Goal: Information Seeking & Learning: Find contact information

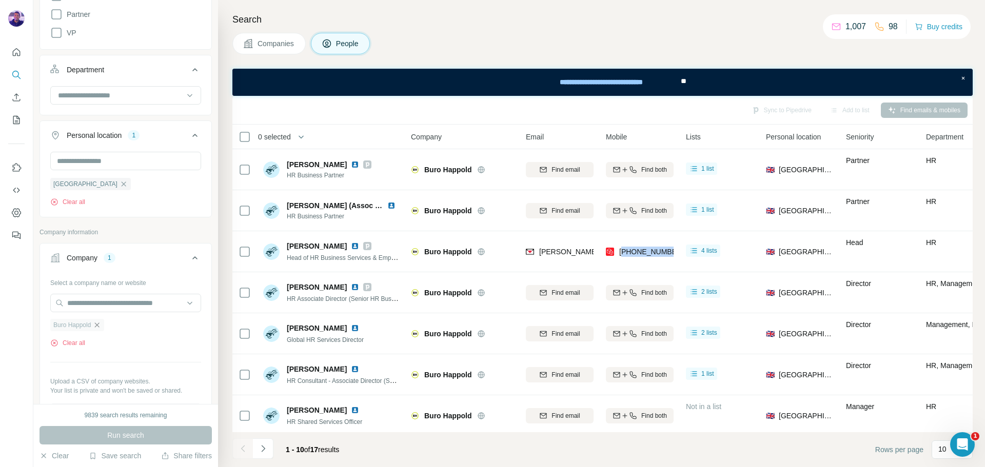
click at [98, 325] on icon "button" at bounding box center [97, 325] width 5 height 5
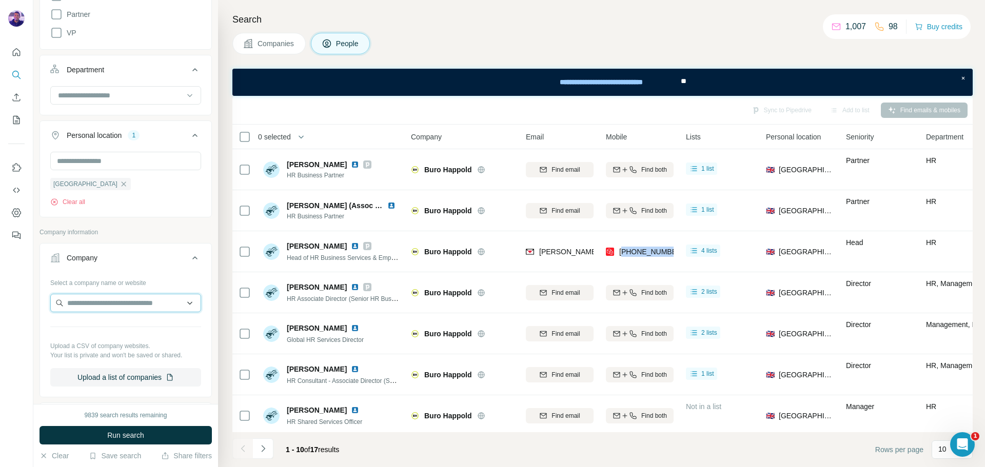
click at [92, 309] on input "text" at bounding box center [125, 303] width 151 height 18
paste input "**********"
type input "**********"
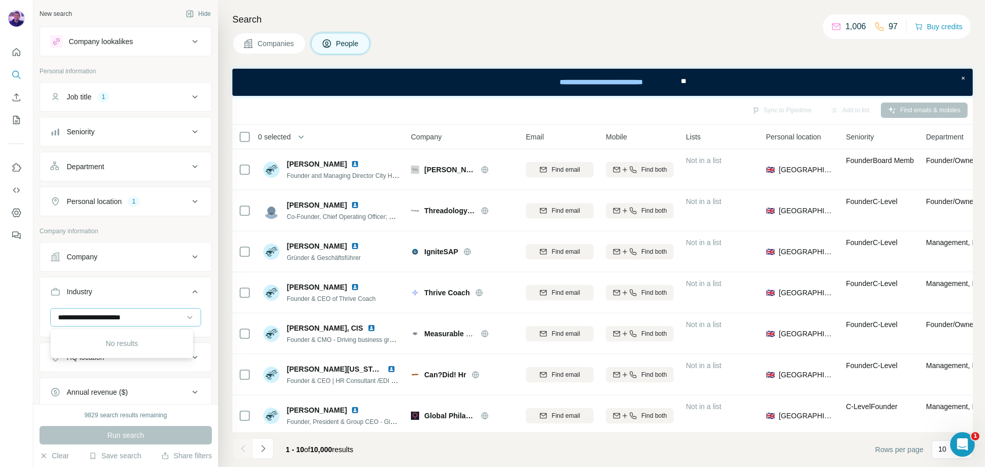
click at [149, 317] on input "**********" at bounding box center [120, 317] width 127 height 11
click at [123, 320] on input at bounding box center [120, 317] width 127 height 11
paste input "**********"
type input "*"
click at [93, 265] on button "Company" at bounding box center [125, 257] width 171 height 25
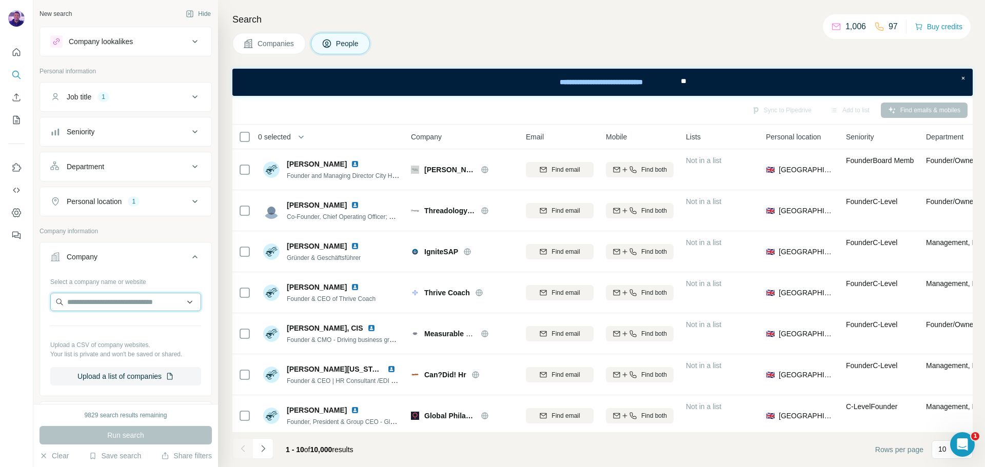
click at [98, 306] on input "text" at bounding box center [125, 302] width 151 height 18
paste input "**********"
type input "**********"
click at [135, 325] on p "[PERSON_NAME] Building Contractors" at bounding box center [130, 330] width 107 height 21
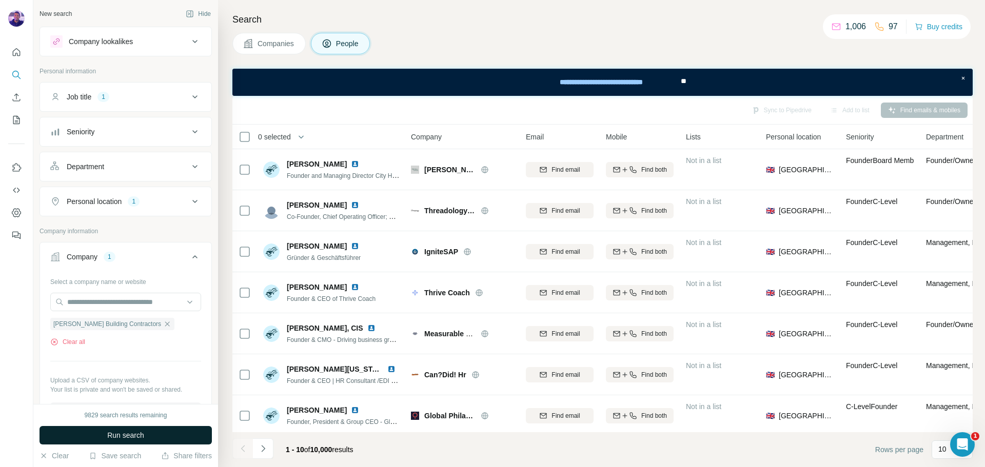
click at [183, 430] on button "Run search" at bounding box center [125, 435] width 172 height 18
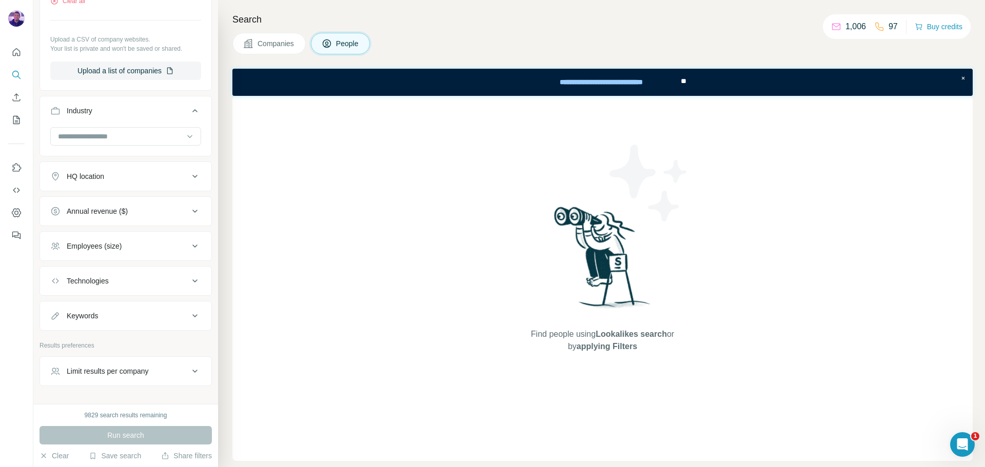
scroll to position [371, 0]
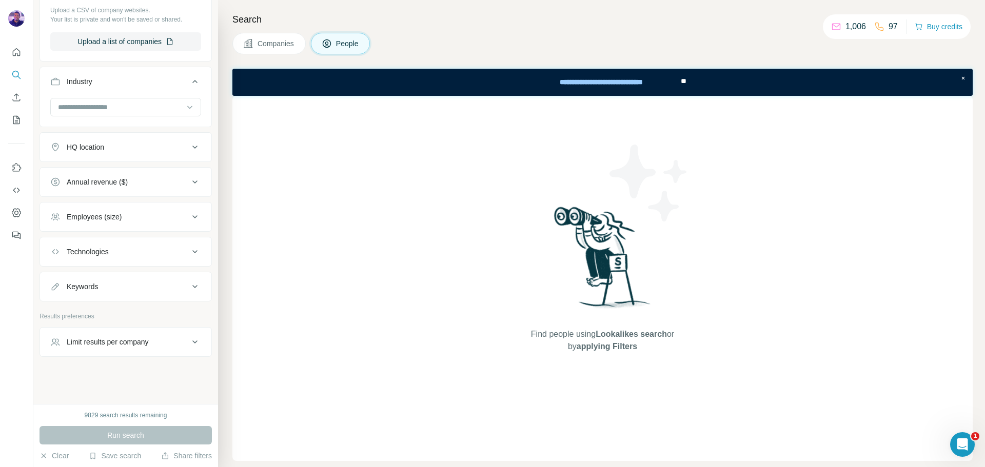
click at [172, 436] on div "Run search" at bounding box center [125, 435] width 172 height 18
click at [164, 434] on div "Run search" at bounding box center [125, 435] width 172 height 18
click at [148, 107] on input at bounding box center [120, 107] width 127 height 11
paste input "**********"
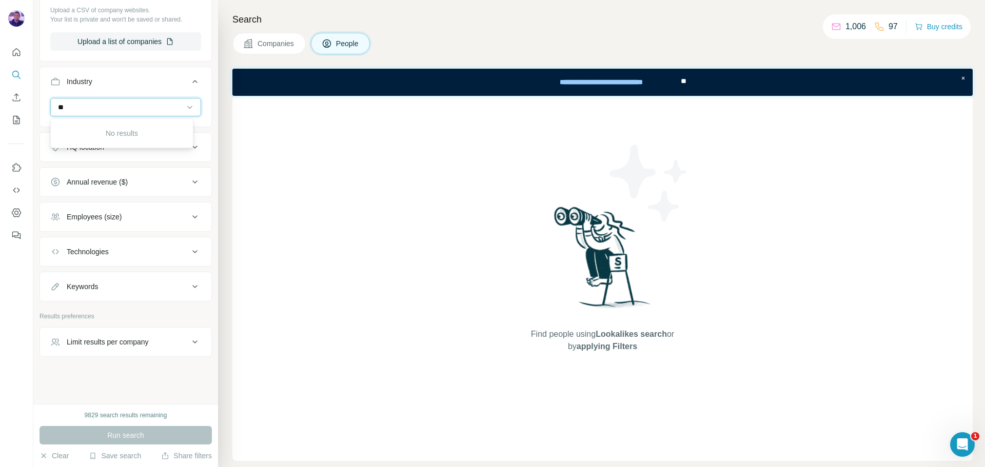
type input "*"
click at [301, 188] on div "Find people using Lookalikes search or by applying Filters" at bounding box center [602, 278] width 740 height 365
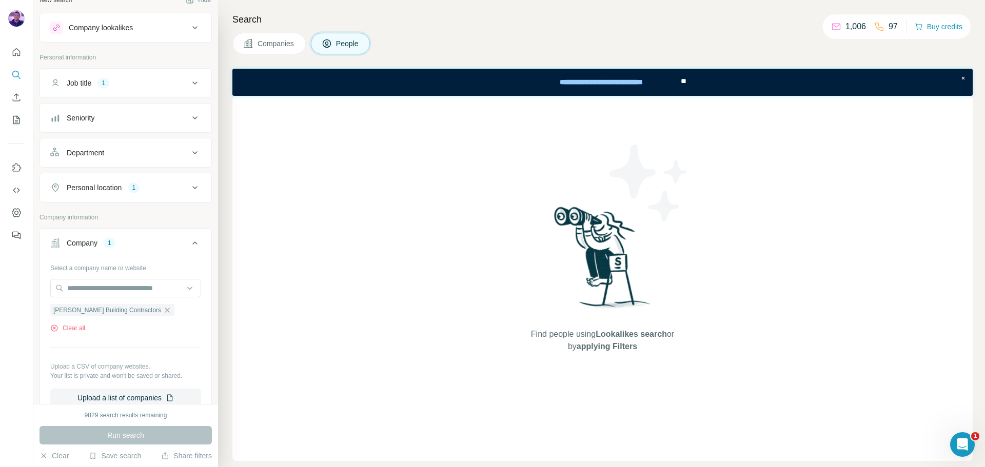
scroll to position [0, 0]
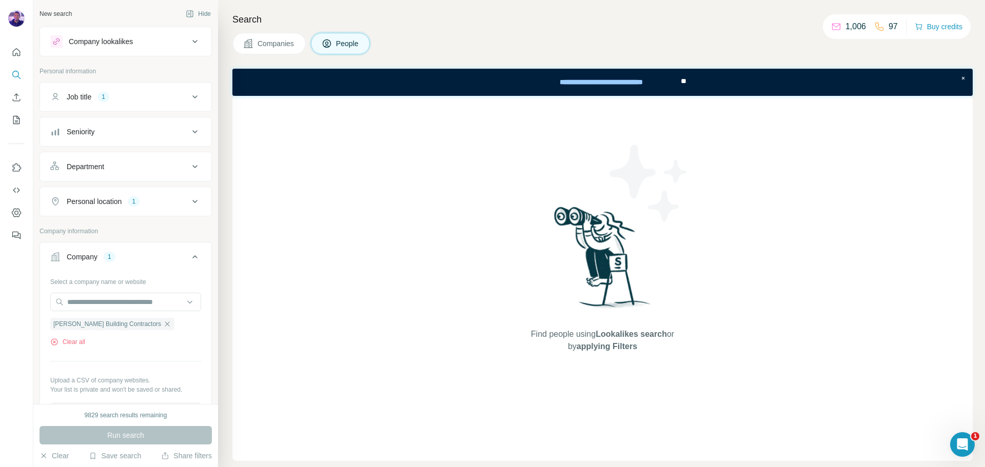
click at [148, 98] on div "Job title 1" at bounding box center [119, 97] width 138 height 10
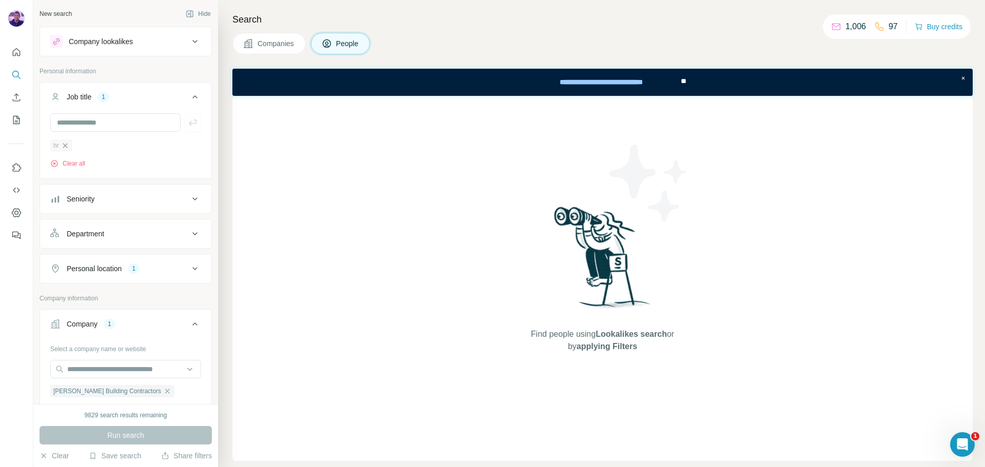
click at [66, 147] on icon "button" at bounding box center [65, 145] width 5 height 5
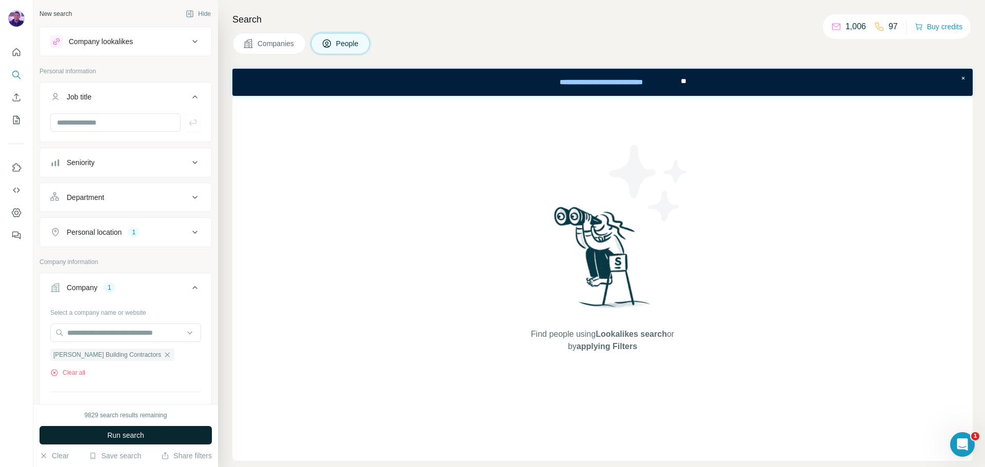
click at [135, 433] on span "Run search" at bounding box center [125, 435] width 37 height 10
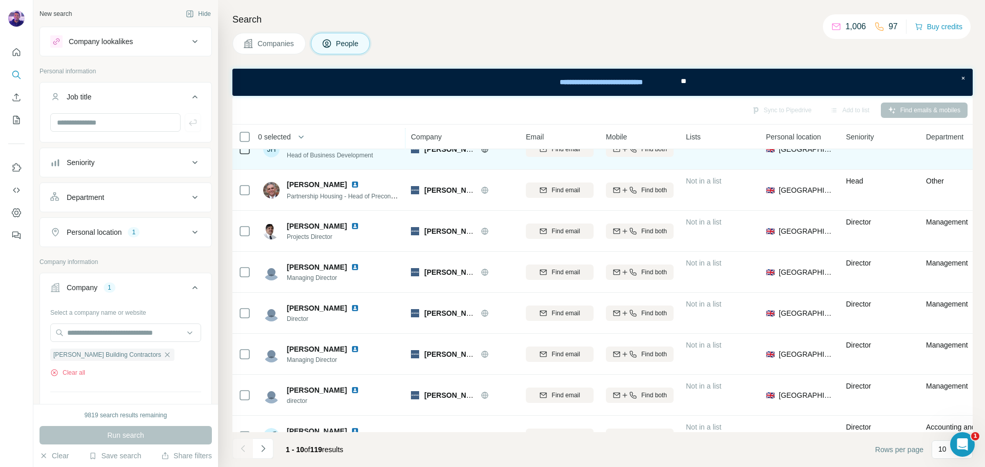
scroll to position [132, 0]
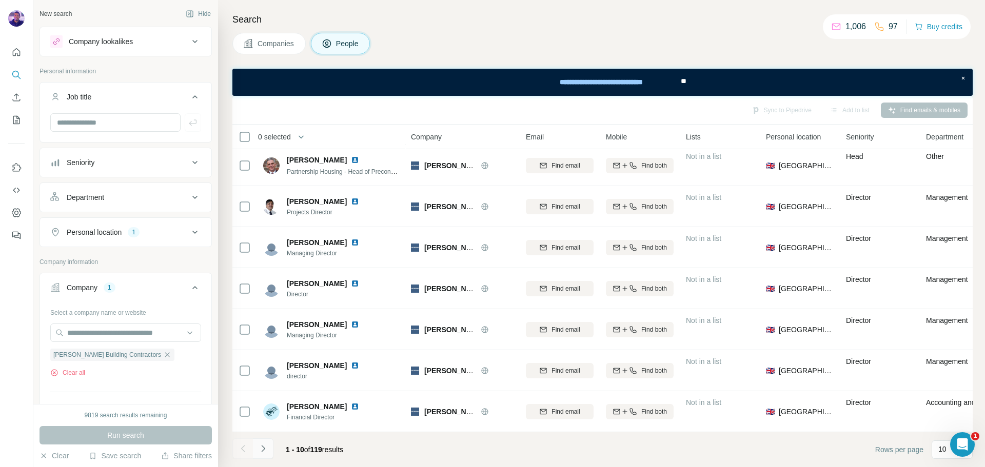
click at [267, 447] on icon "Navigate to next page" at bounding box center [263, 449] width 10 height 10
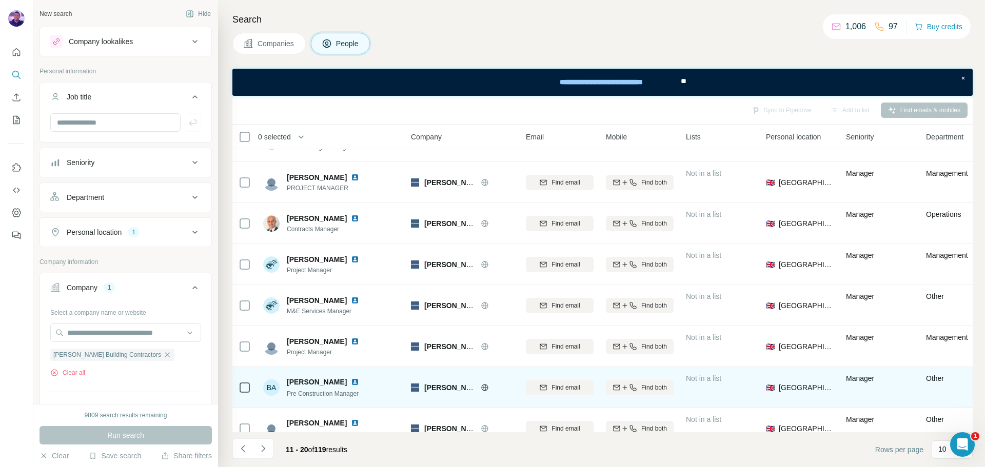
scroll to position [0, 0]
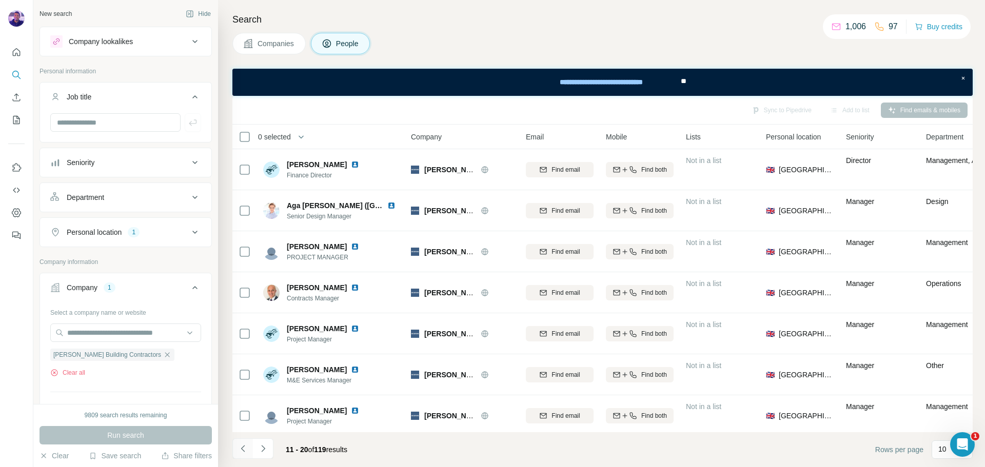
click at [246, 448] on icon "Navigate to previous page" at bounding box center [243, 449] width 10 height 10
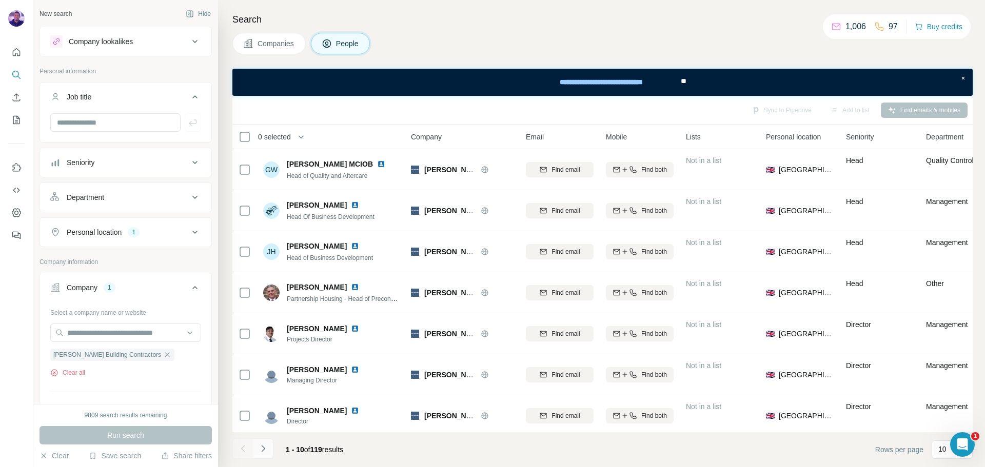
click at [270, 450] on button "Navigate to next page" at bounding box center [263, 448] width 21 height 21
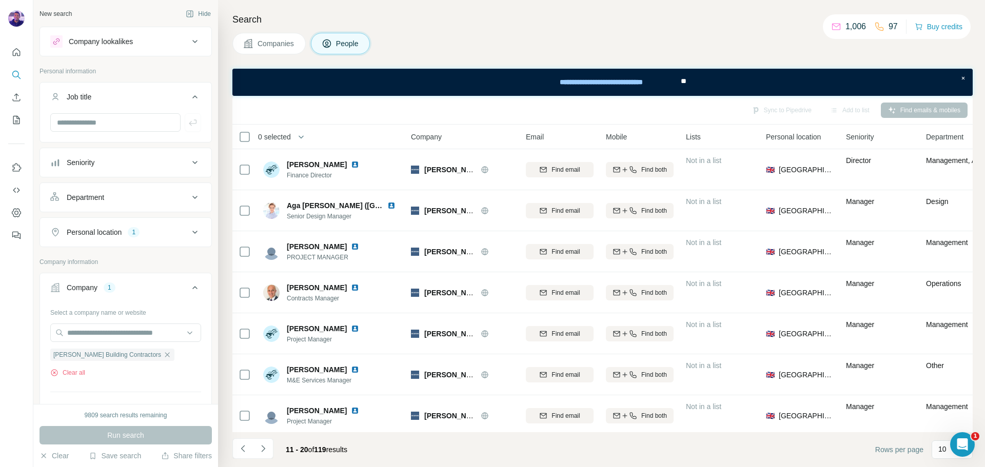
click at [153, 165] on div "Seniority" at bounding box center [119, 162] width 138 height 10
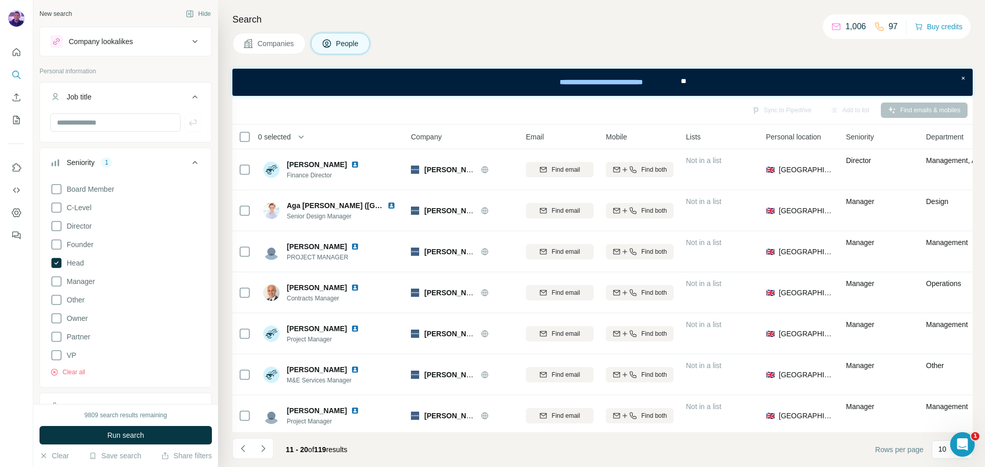
click at [148, 438] on button "Run search" at bounding box center [125, 435] width 172 height 18
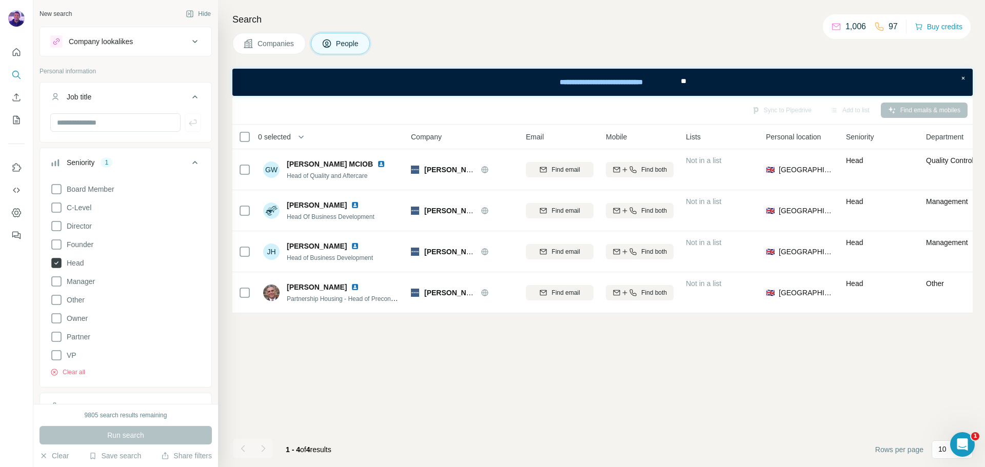
click at [56, 263] on icon at bounding box center [56, 263] width 10 height 10
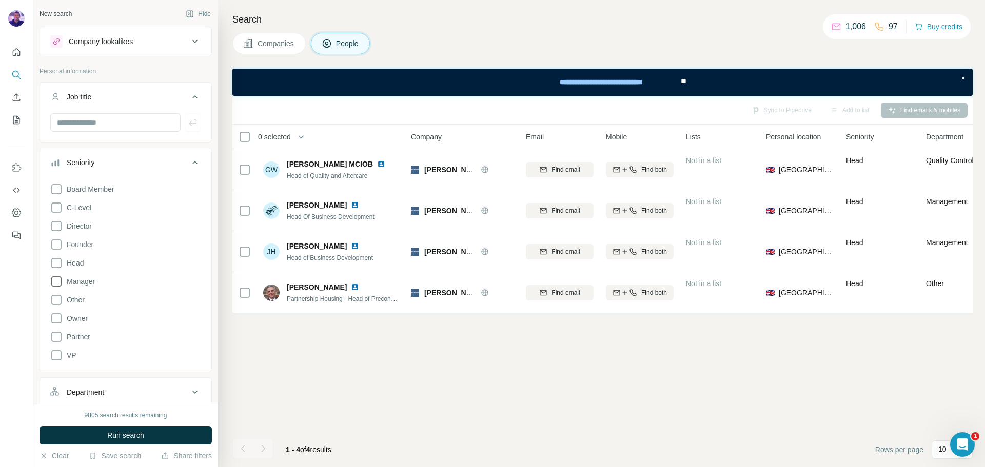
click at [57, 282] on icon at bounding box center [56, 281] width 12 height 12
click at [121, 439] on span "Run search" at bounding box center [125, 435] width 37 height 10
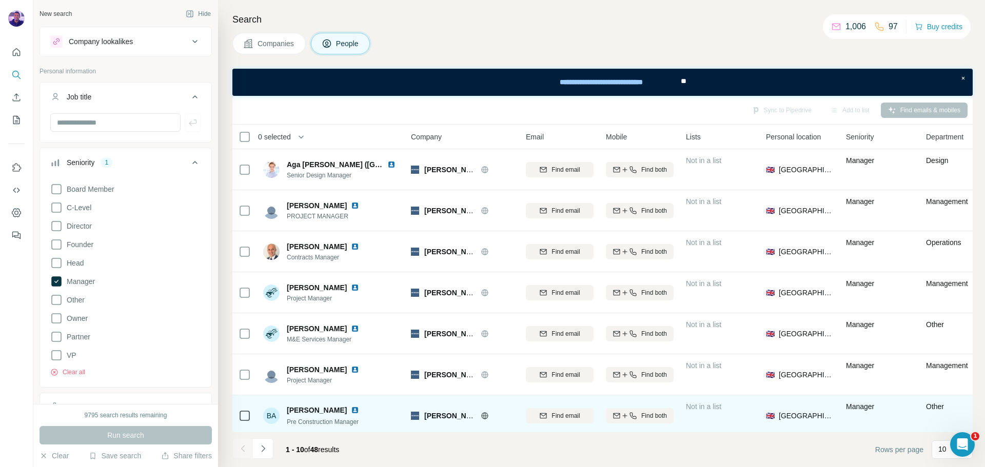
scroll to position [132, 0]
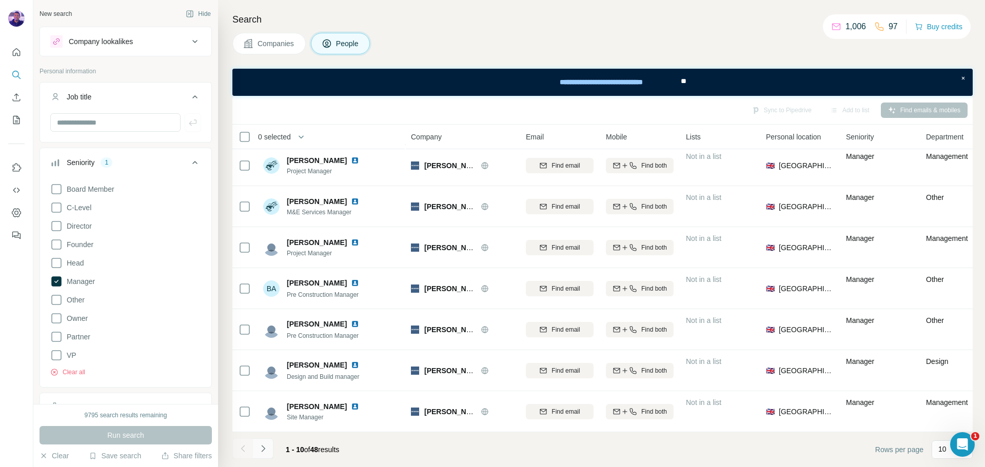
click at [266, 443] on button "Navigate to next page" at bounding box center [263, 448] width 21 height 21
click at [267, 455] on button "Navigate to next page" at bounding box center [263, 448] width 21 height 21
click at [54, 280] on icon at bounding box center [56, 281] width 10 height 10
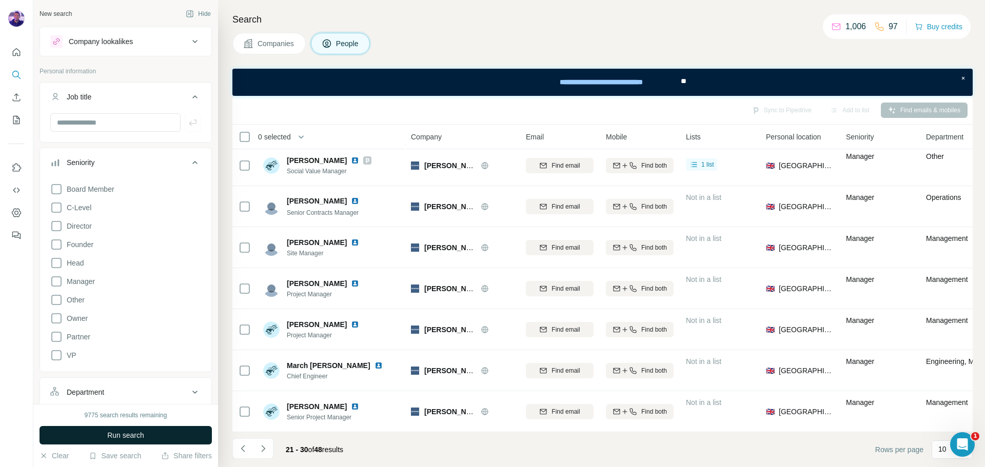
click at [119, 442] on button "Run search" at bounding box center [125, 435] width 172 height 18
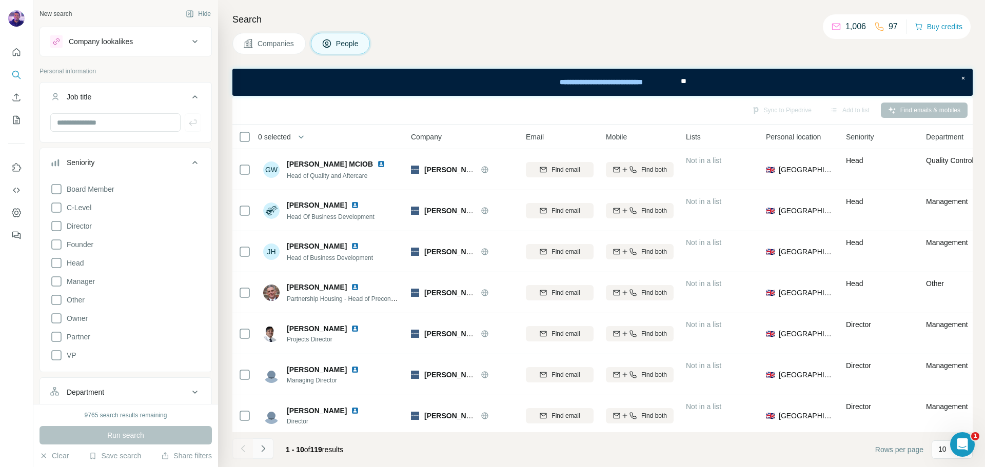
click at [269, 447] on button "Navigate to next page" at bounding box center [263, 448] width 21 height 21
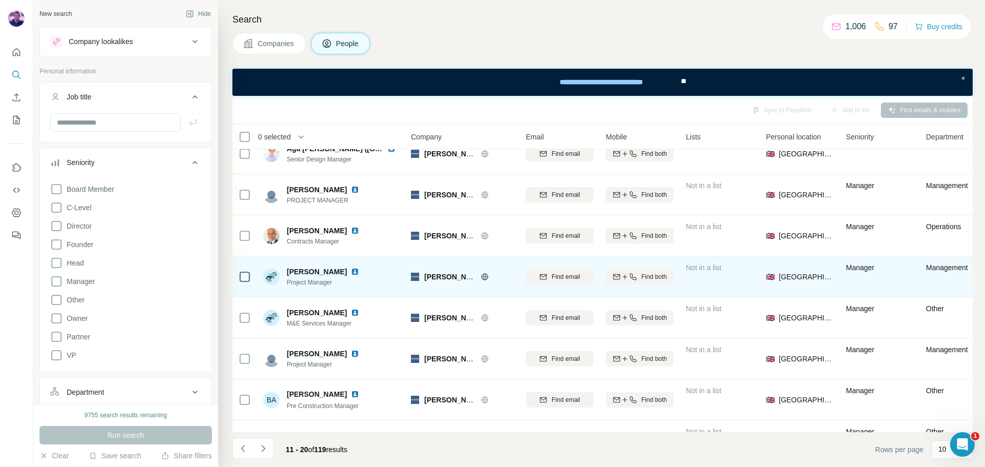
scroll to position [132, 0]
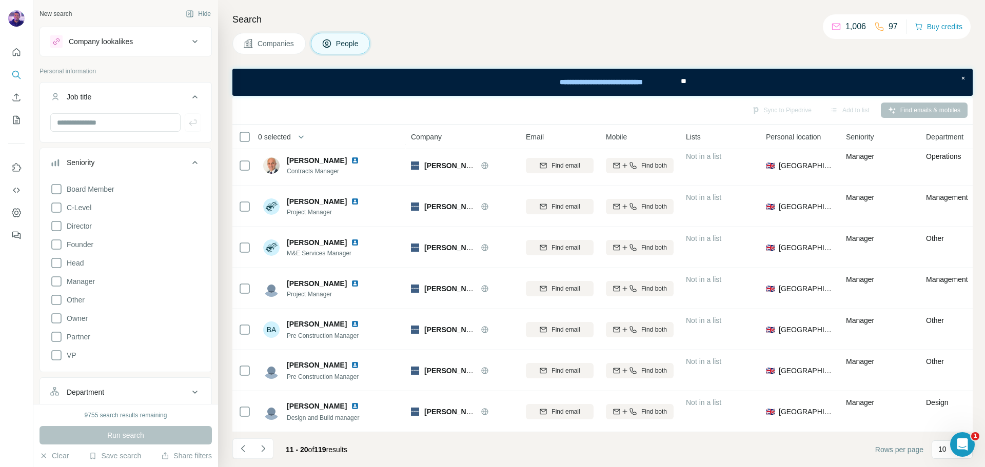
click at [269, 445] on button "Navigate to next page" at bounding box center [263, 448] width 21 height 21
click at [266, 449] on icon "Navigate to next page" at bounding box center [263, 449] width 10 height 10
click at [264, 453] on icon "Navigate to next page" at bounding box center [263, 449] width 10 height 10
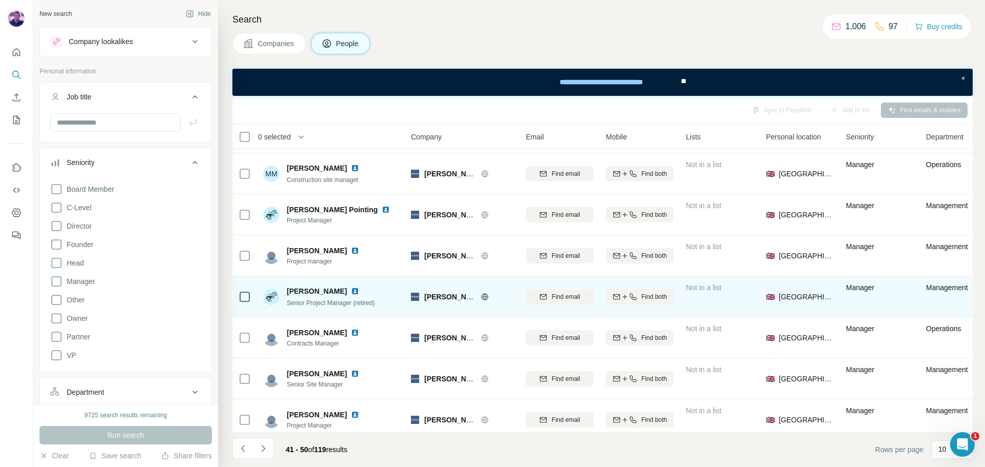
scroll to position [0, 0]
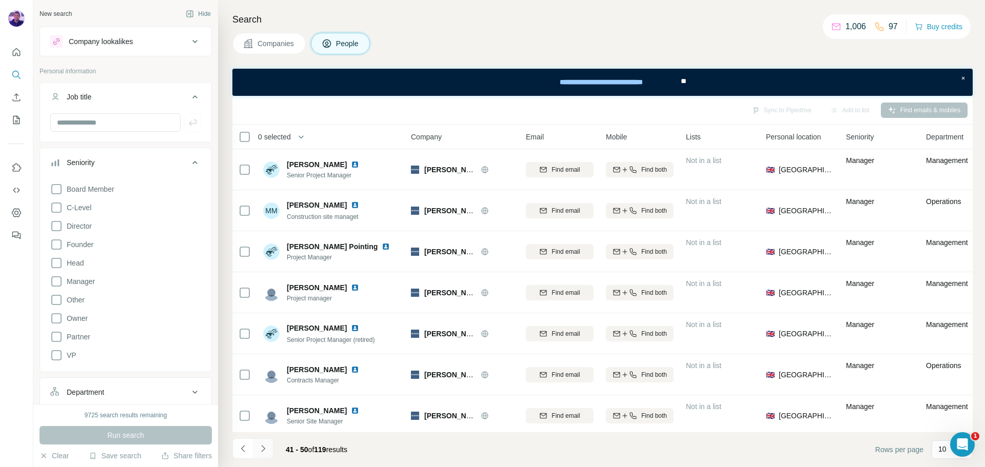
click at [267, 446] on icon "Navigate to next page" at bounding box center [263, 449] width 10 height 10
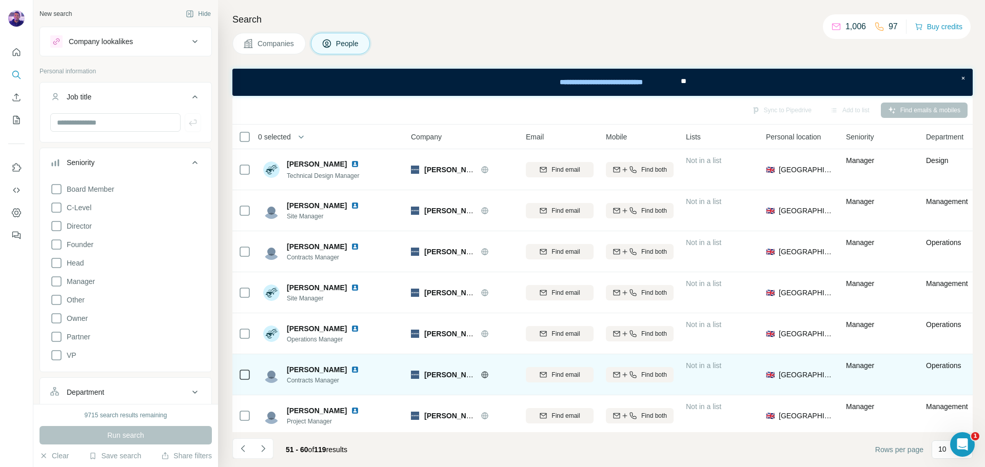
scroll to position [132, 0]
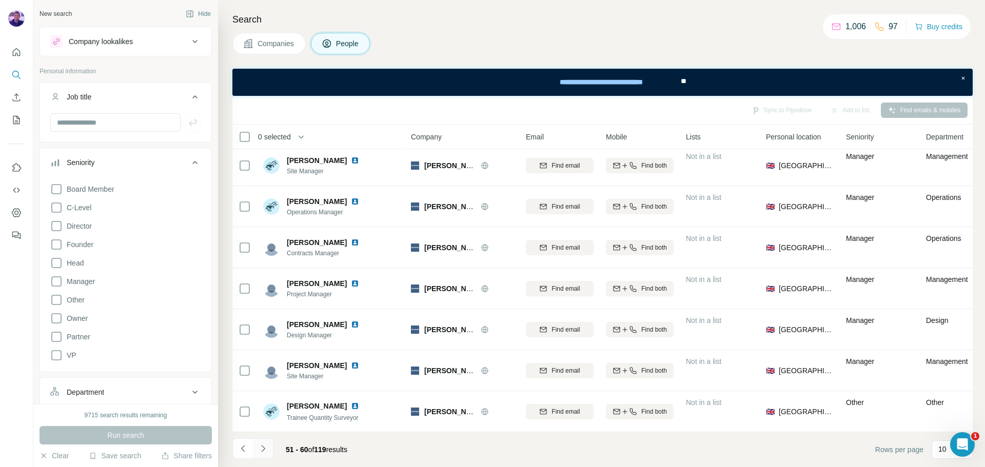
click at [269, 442] on button "Navigate to next page" at bounding box center [263, 448] width 21 height 21
click at [265, 449] on icon "Navigate to next page" at bounding box center [263, 449] width 10 height 10
click at [266, 447] on icon "Navigate to next page" at bounding box center [263, 449] width 10 height 10
click at [264, 451] on icon "Navigate to next page" at bounding box center [263, 449] width 10 height 10
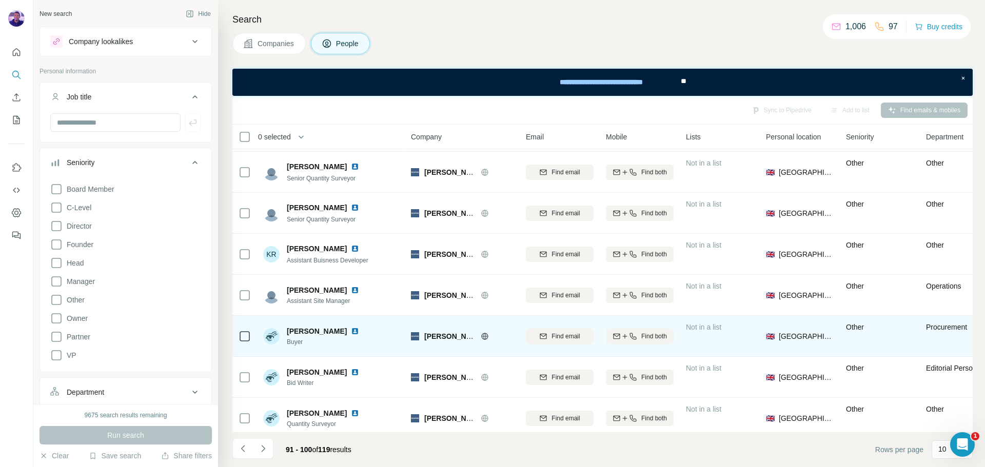
scroll to position [0, 0]
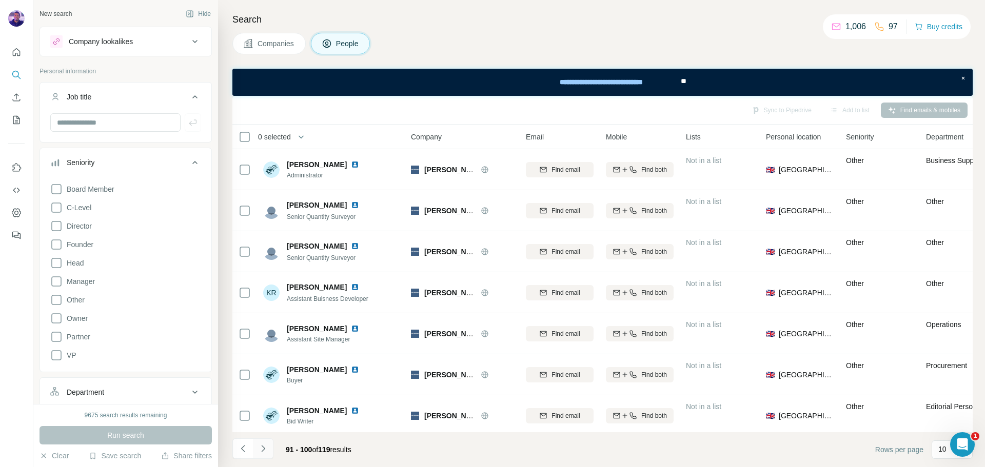
click at [269, 449] on button "Navigate to next page" at bounding box center [263, 448] width 21 height 21
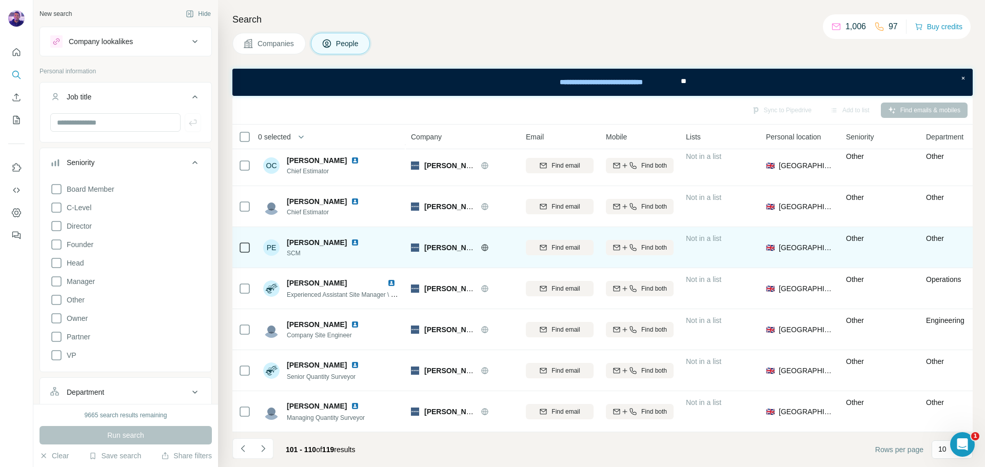
scroll to position [132, 0]
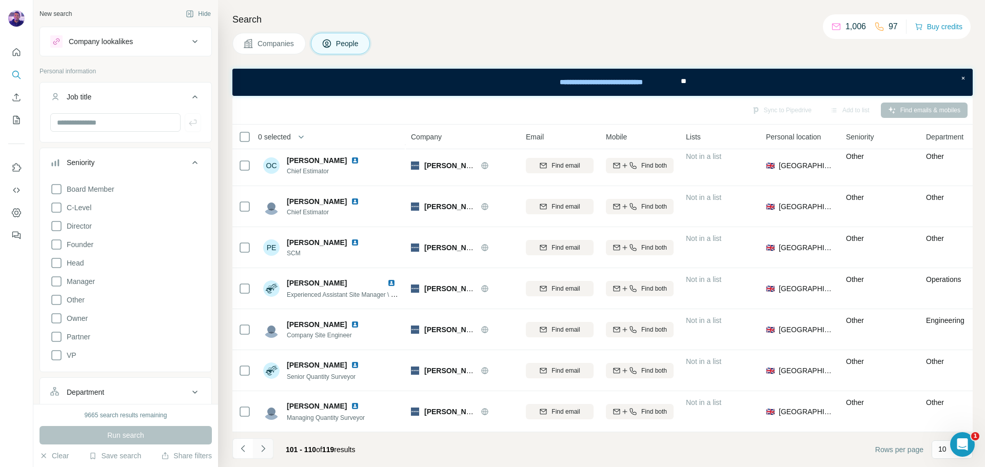
click at [266, 453] on icon "Navigate to next page" at bounding box center [263, 449] width 10 height 10
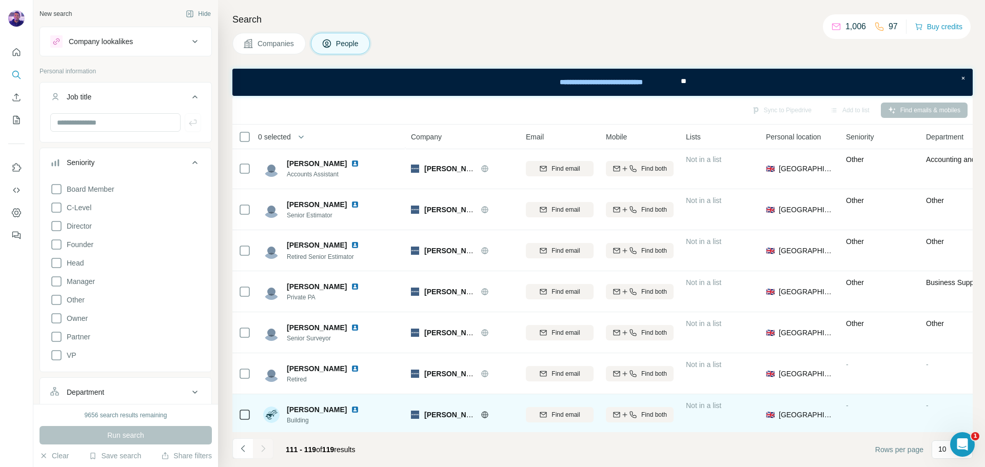
scroll to position [91, 0]
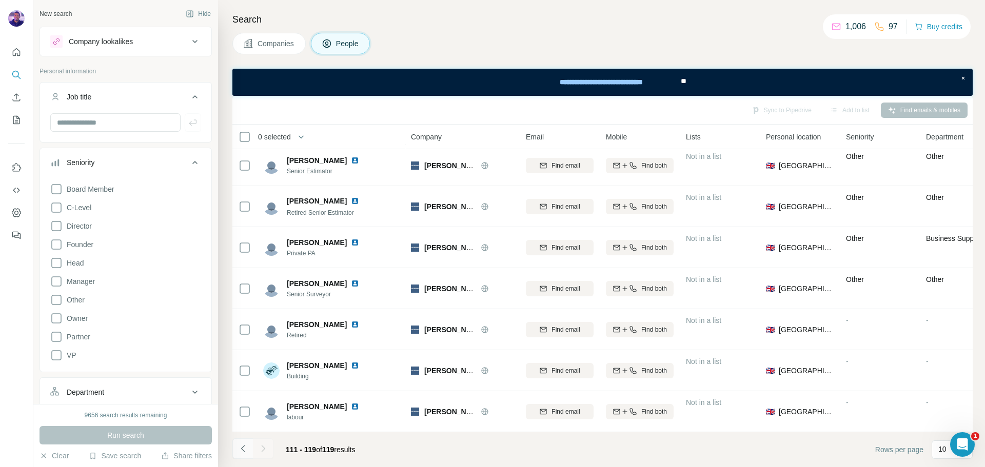
click at [245, 445] on icon "Navigate to previous page" at bounding box center [243, 449] width 10 height 10
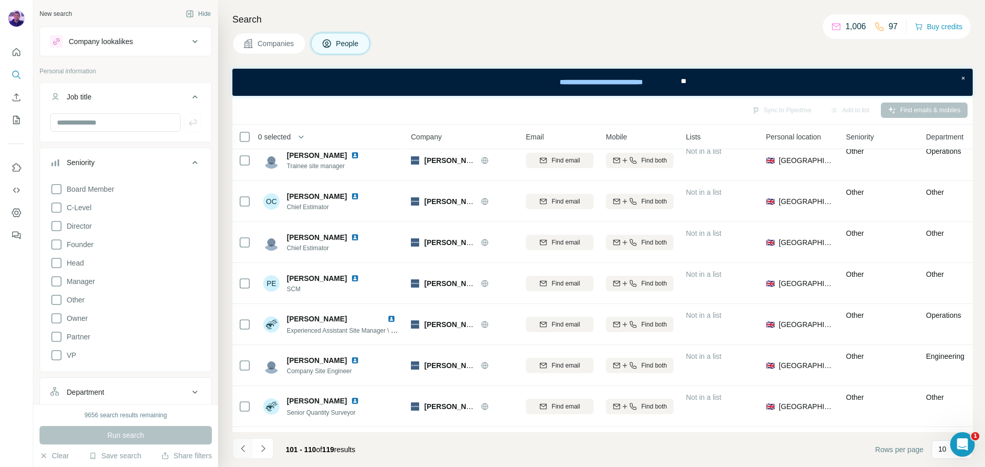
click at [246, 449] on icon "Navigate to previous page" at bounding box center [243, 449] width 10 height 10
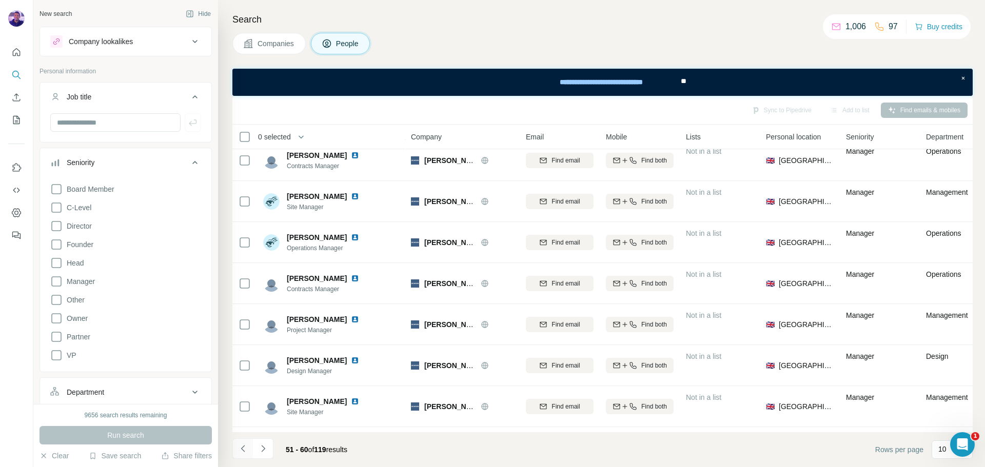
click at [239, 453] on icon "Navigate to previous page" at bounding box center [243, 449] width 10 height 10
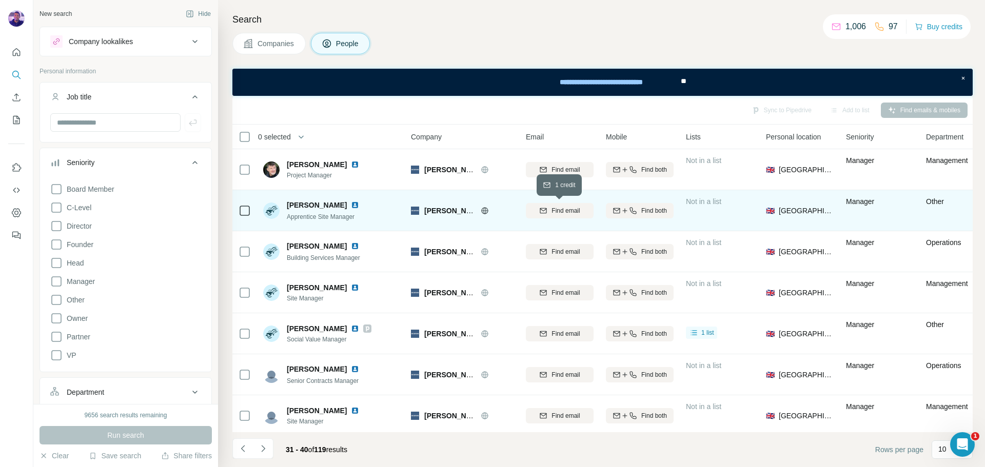
click at [563, 207] on span "Find email" at bounding box center [565, 210] width 28 height 9
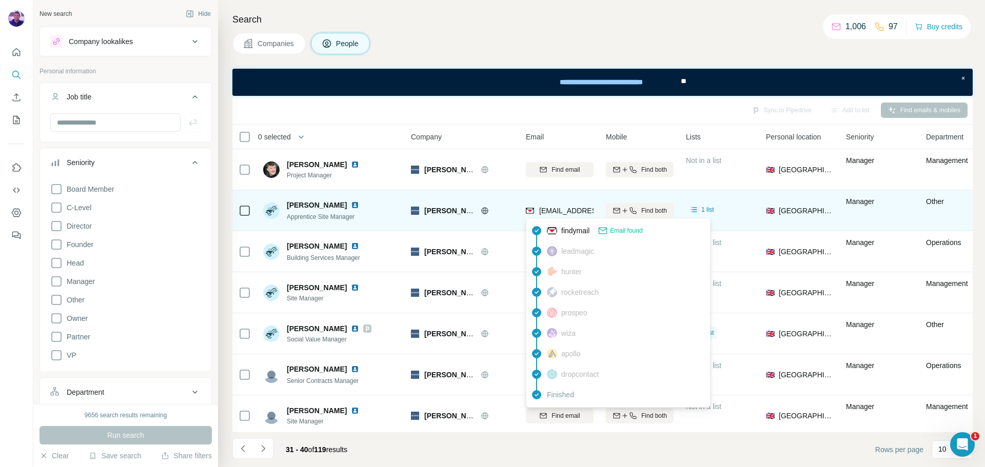
click at [554, 209] on span "dylanwatts@buxtonbuilding.co.uk" at bounding box center [600, 211] width 122 height 8
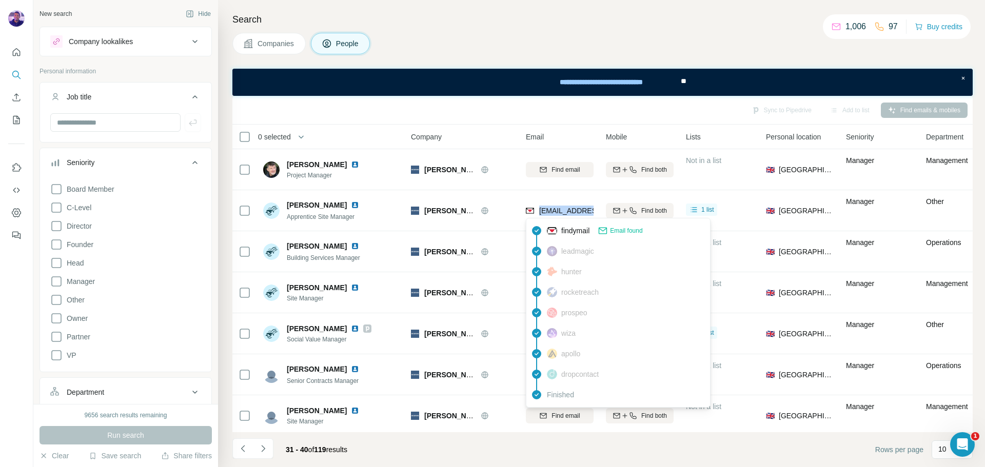
copy tr "dylanwatts@buxtonbuilding.co.uk"
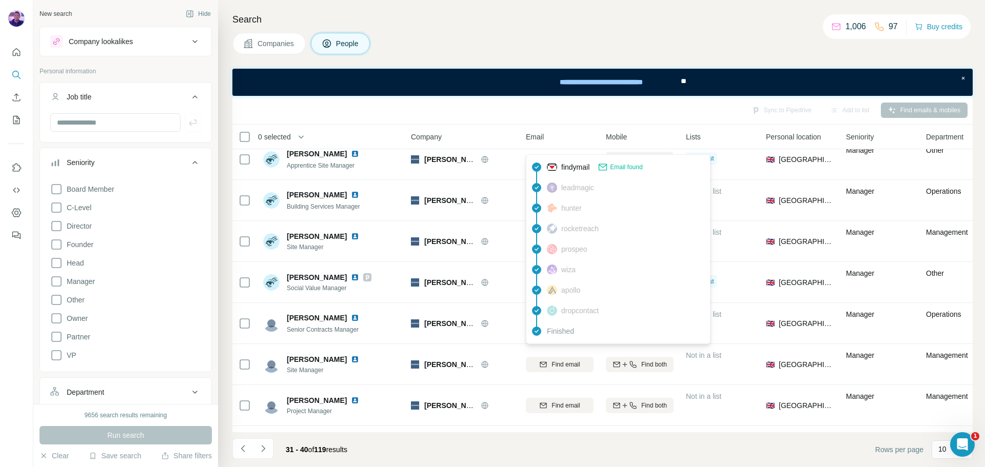
scroll to position [132, 0]
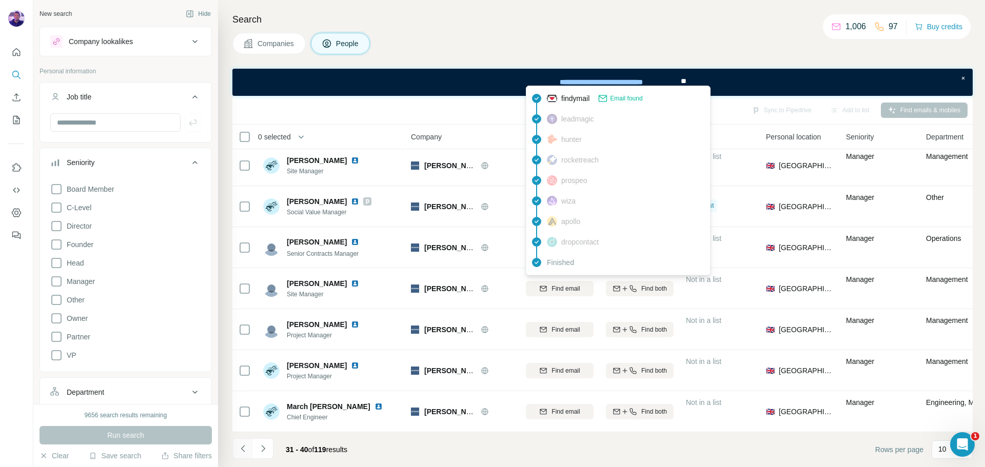
click at [244, 447] on icon "Navigate to previous page" at bounding box center [242, 448] width 4 height 7
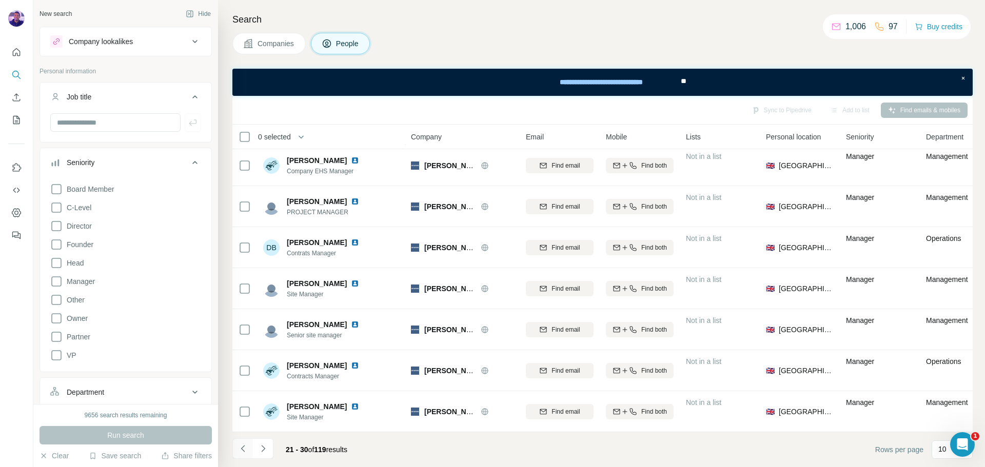
click at [244, 449] on icon "Navigate to previous page" at bounding box center [243, 449] width 10 height 10
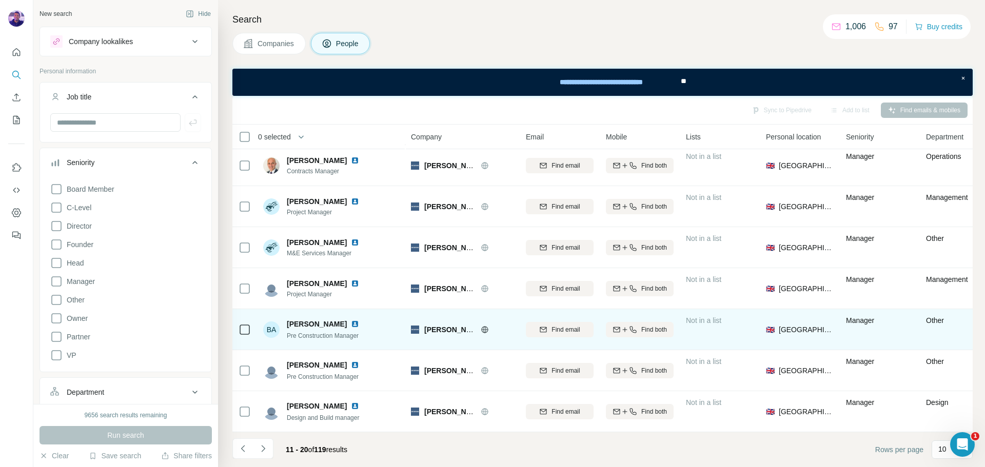
scroll to position [0, 0]
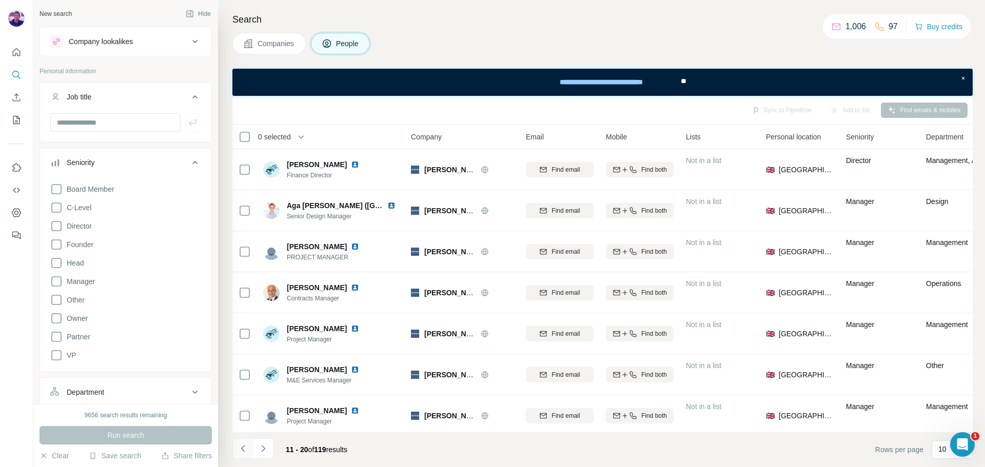
click at [247, 452] on icon "Navigate to previous page" at bounding box center [243, 449] width 10 height 10
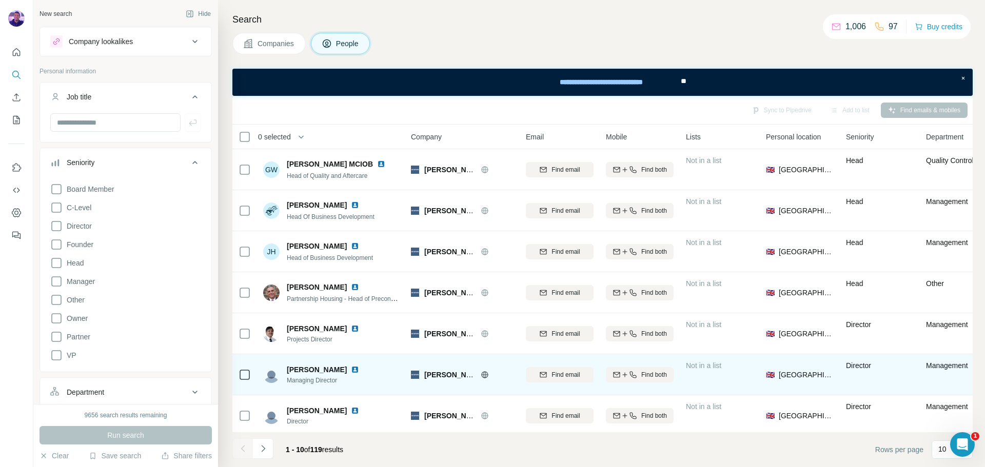
scroll to position [132, 0]
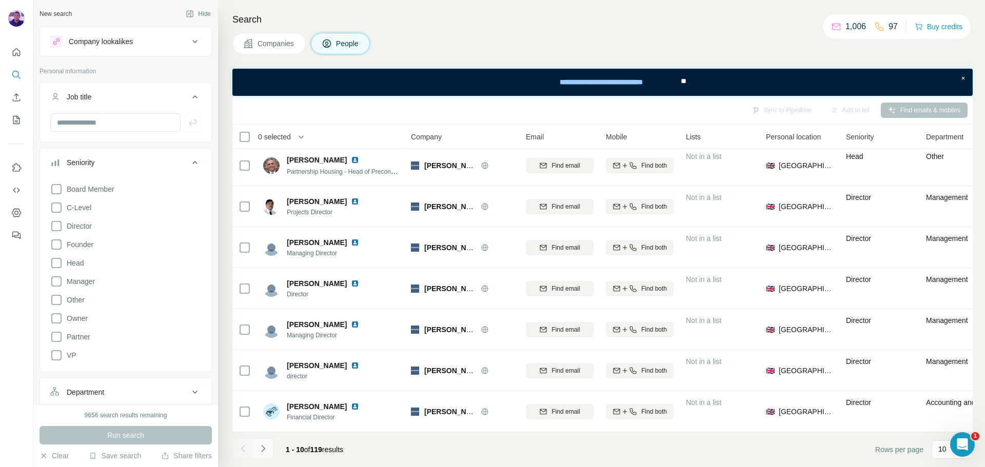
click at [268, 452] on button "Navigate to next page" at bounding box center [263, 448] width 21 height 21
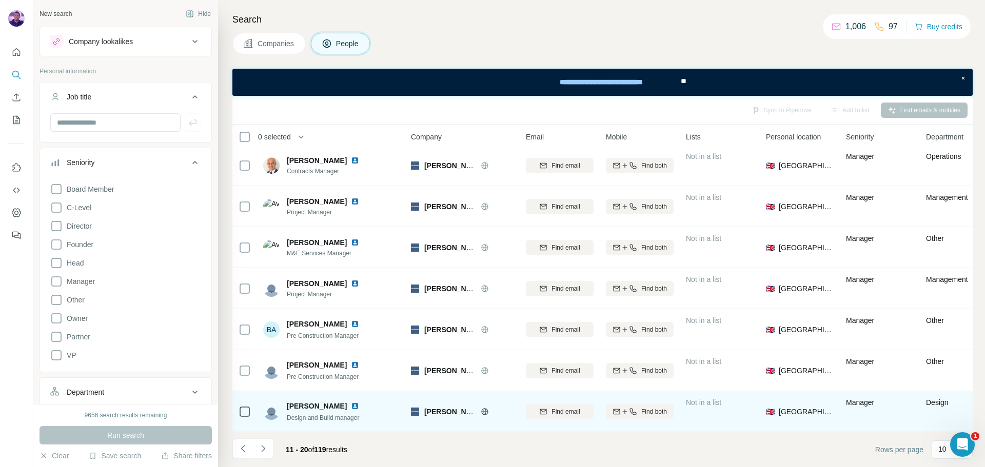
click at [265, 449] on icon "Navigate to next page" at bounding box center [263, 449] width 10 height 10
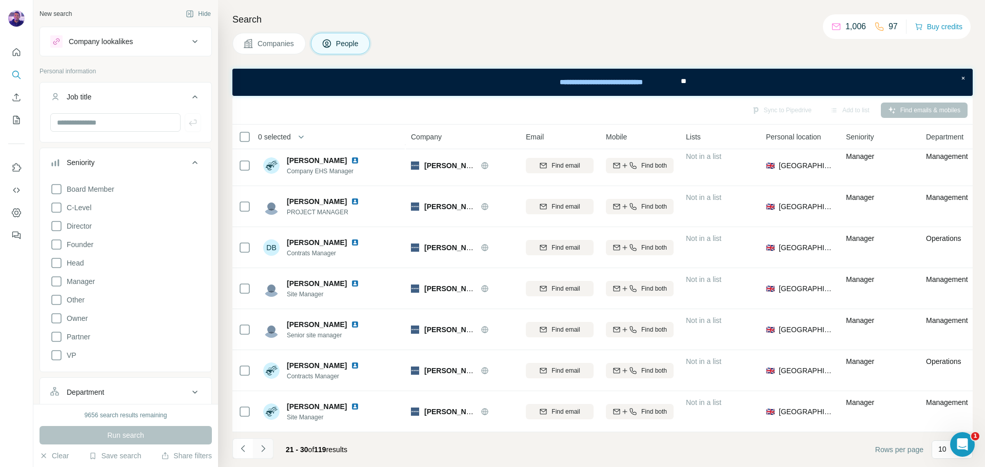
click at [262, 455] on button "Navigate to next page" at bounding box center [263, 448] width 21 height 21
click at [264, 453] on icon "Navigate to next page" at bounding box center [263, 449] width 10 height 10
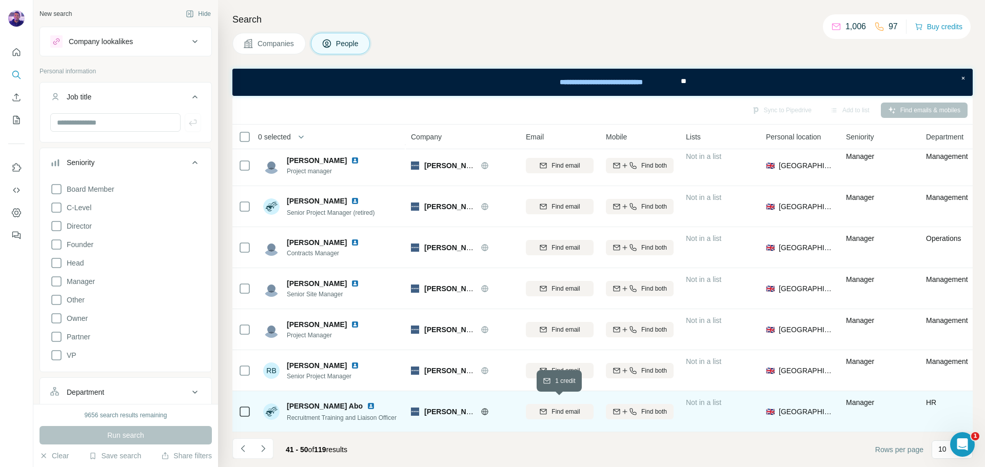
click at [554, 407] on span "Find email" at bounding box center [565, 411] width 28 height 9
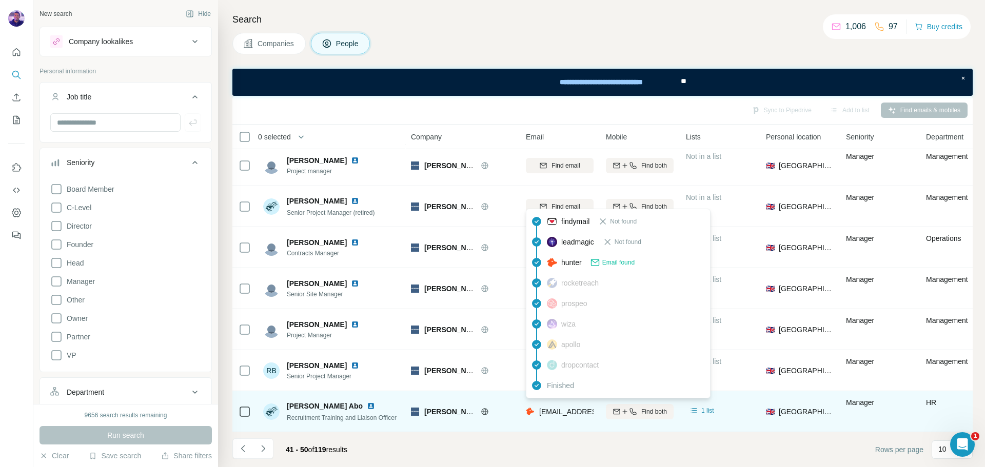
click at [554, 408] on span "roselineabo@buxtonbuilding.co.uk" at bounding box center [600, 412] width 122 height 8
copy tr "roselineabo@buxtonbuilding.co.uk"
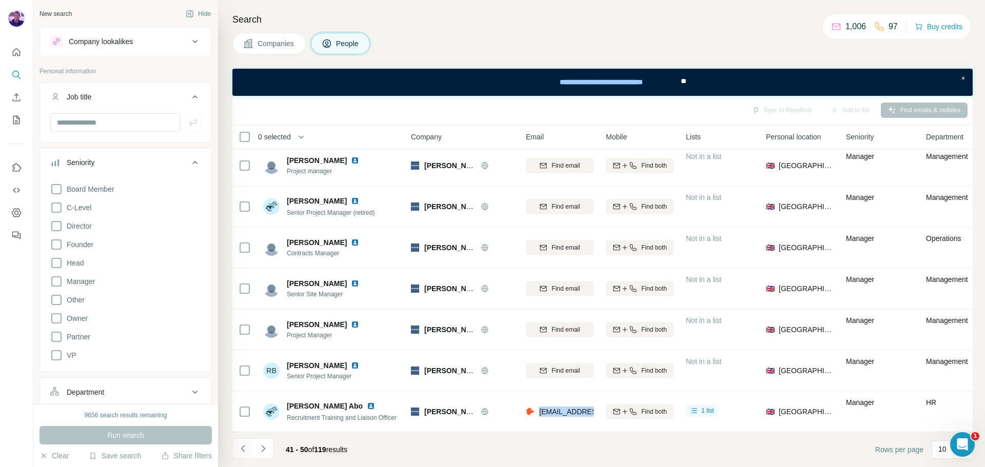
click at [240, 446] on icon "Navigate to previous page" at bounding box center [243, 449] width 10 height 10
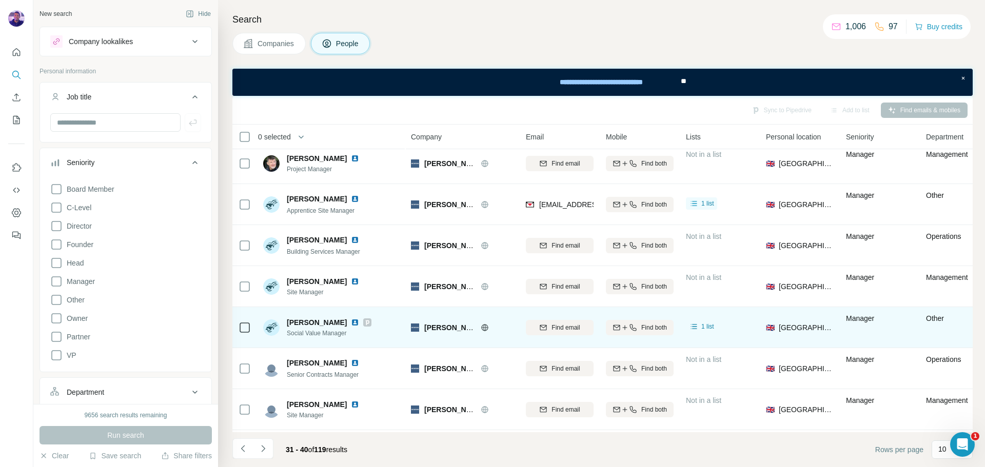
scroll to position [0, 0]
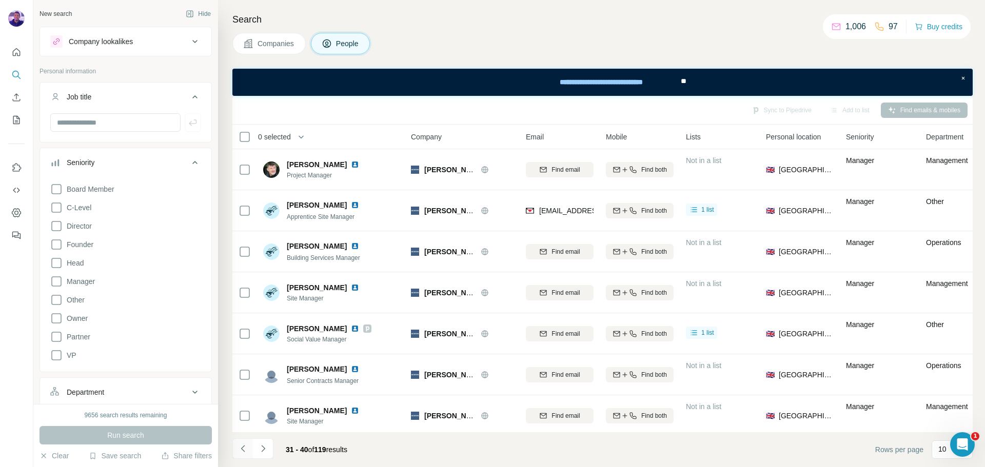
click at [240, 447] on icon "Navigate to previous page" at bounding box center [243, 449] width 10 height 10
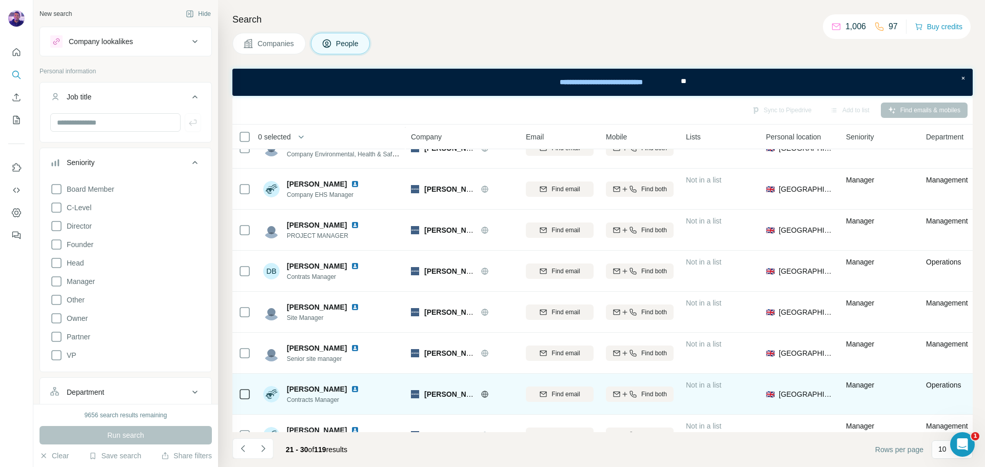
scroll to position [132, 0]
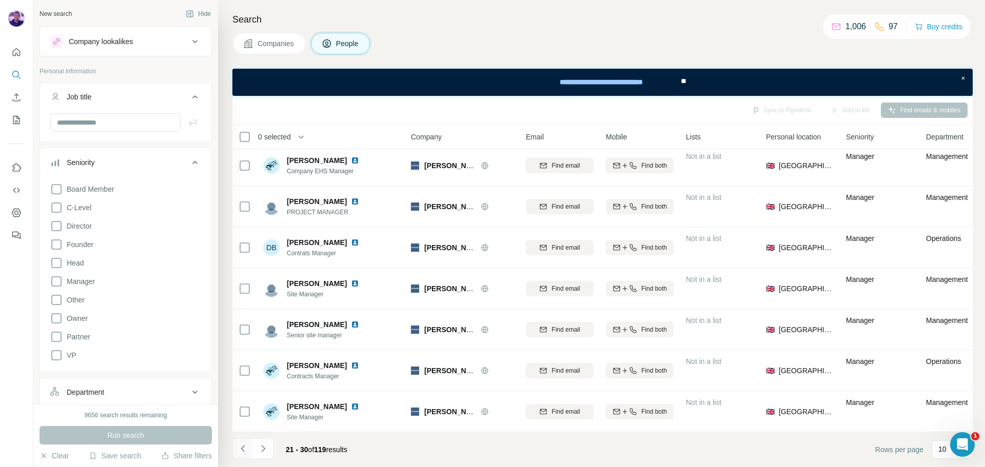
click at [237, 450] on button "Navigate to previous page" at bounding box center [242, 448] width 21 height 21
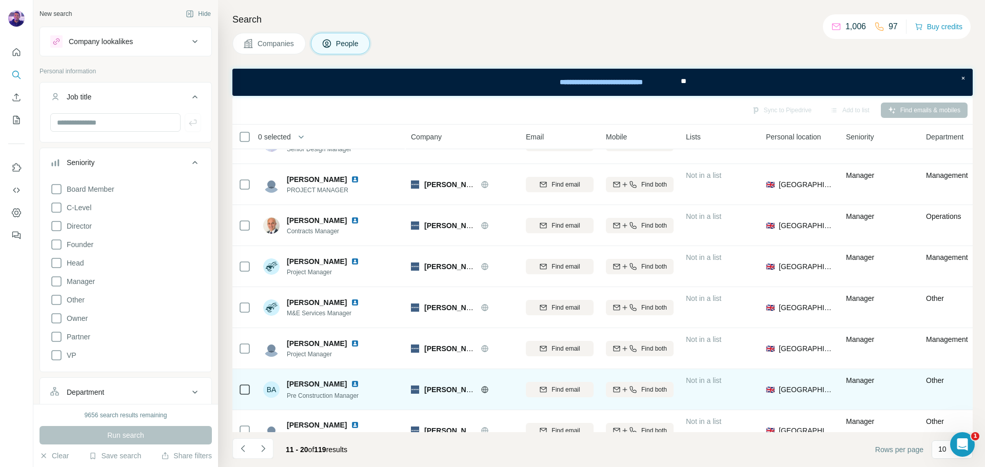
scroll to position [0, 0]
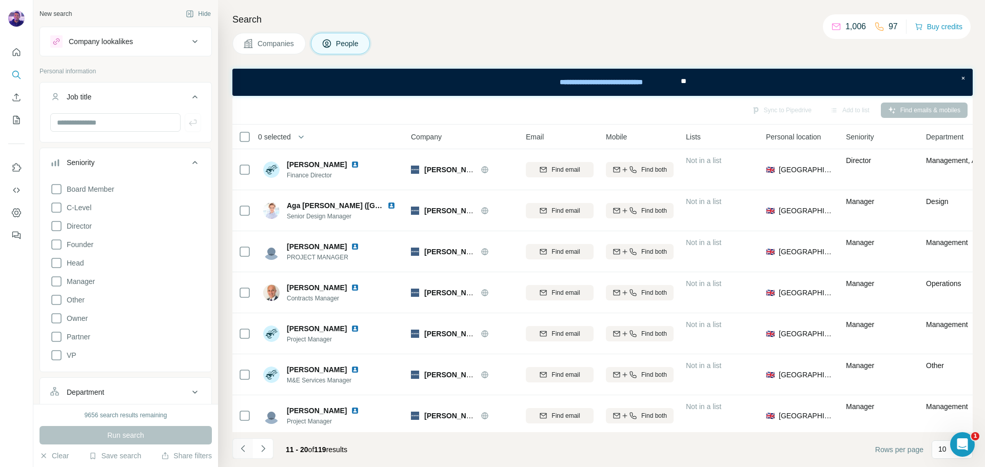
click at [239, 449] on icon "Navigate to previous page" at bounding box center [243, 449] width 10 height 10
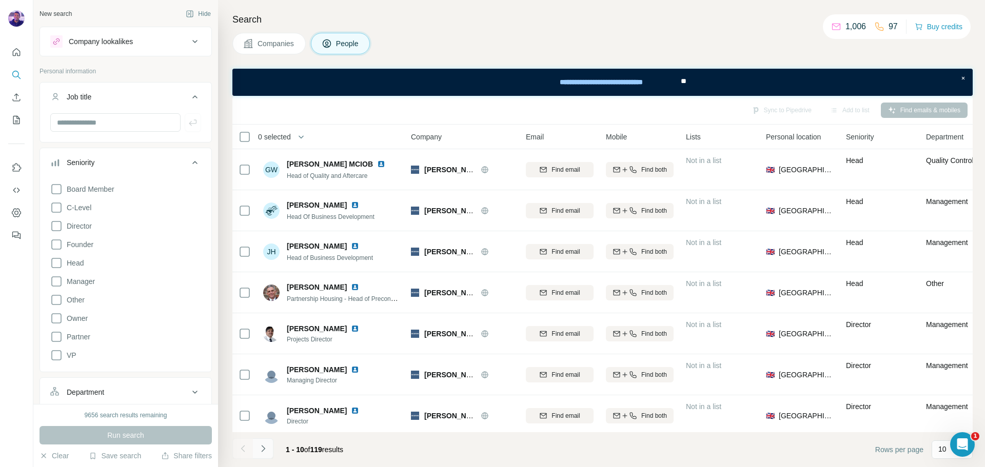
click at [259, 448] on icon "Navigate to next page" at bounding box center [263, 449] width 10 height 10
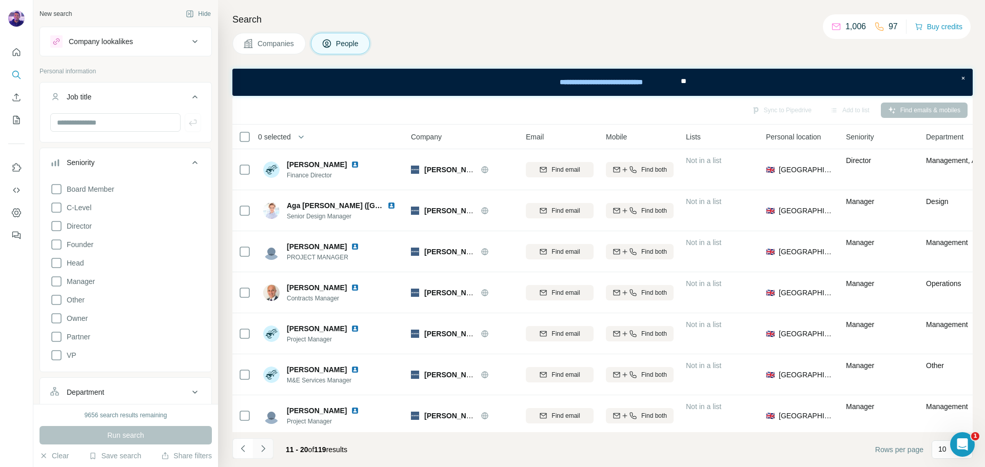
click at [267, 453] on icon "Navigate to next page" at bounding box center [263, 449] width 10 height 10
click at [262, 452] on icon "Navigate to next page" at bounding box center [263, 449] width 10 height 10
click at [265, 449] on icon "Navigate to next page" at bounding box center [263, 449] width 10 height 10
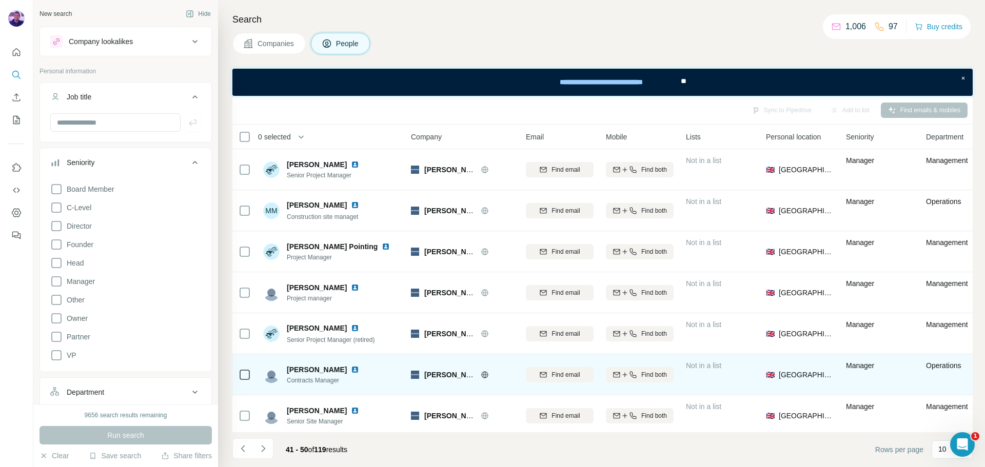
scroll to position [132, 0]
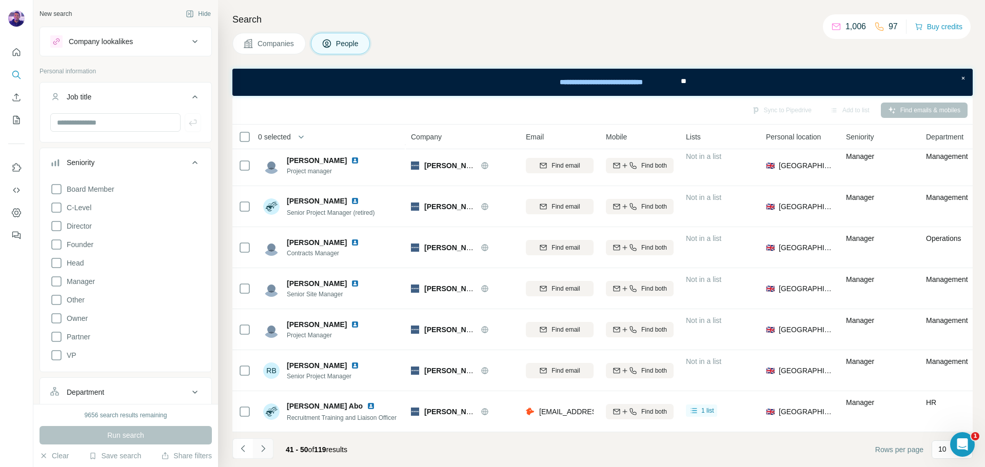
click at [267, 448] on icon "Navigate to next page" at bounding box center [263, 449] width 10 height 10
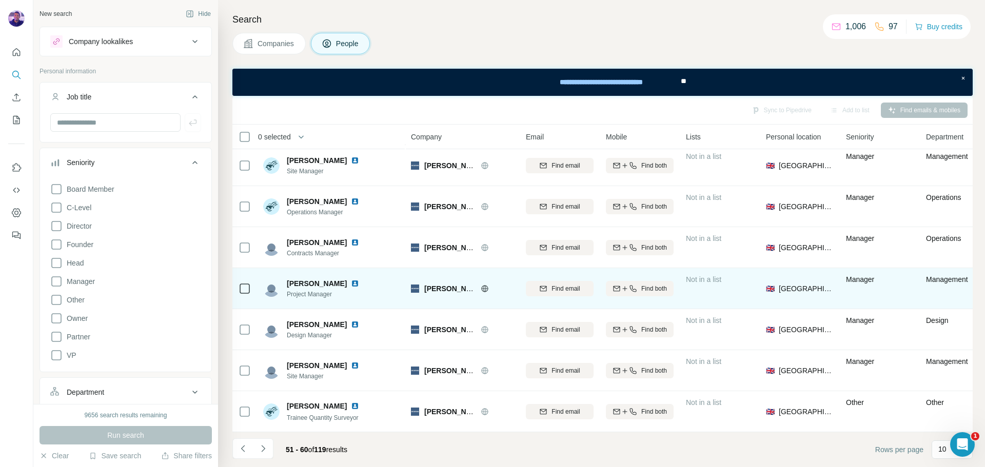
scroll to position [0, 0]
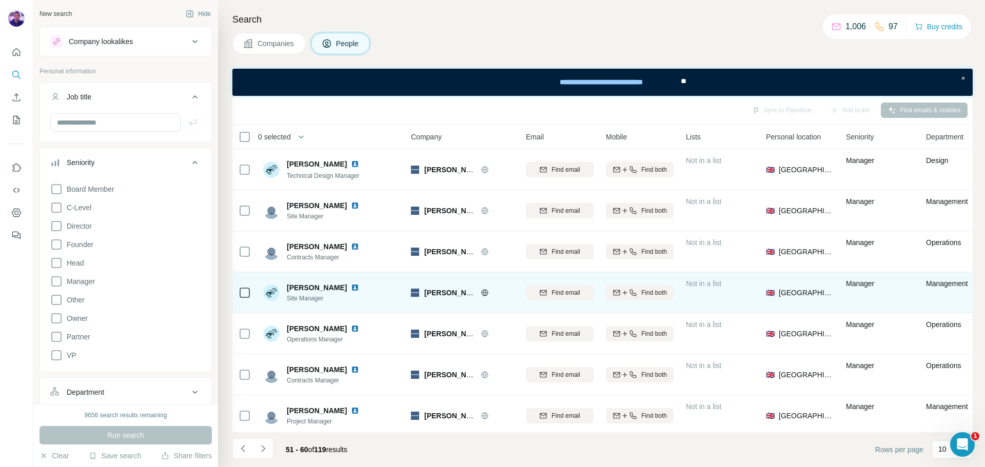
drag, startPoint x: 398, startPoint y: 285, endPoint x: 360, endPoint y: 295, distance: 38.7
click at [360, 295] on span "Site Manager" at bounding box center [325, 298] width 76 height 9
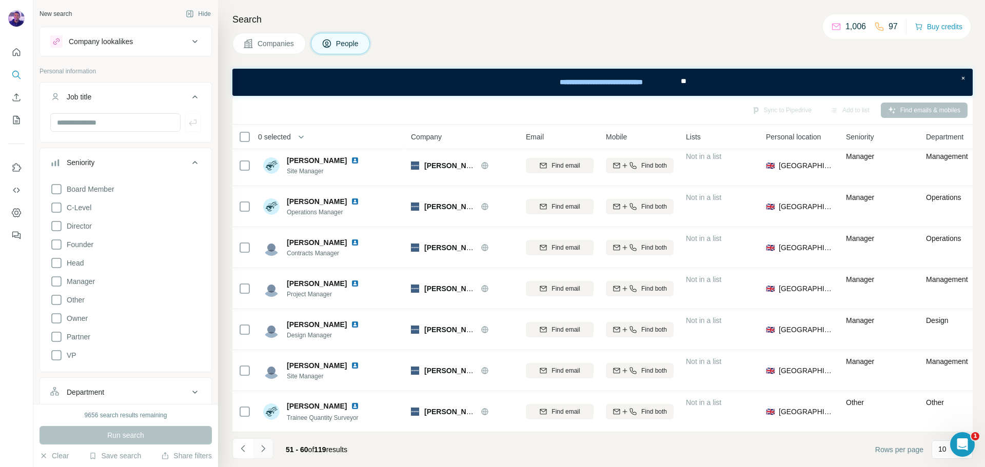
click at [262, 448] on icon "Navigate to next page" at bounding box center [263, 449] width 10 height 10
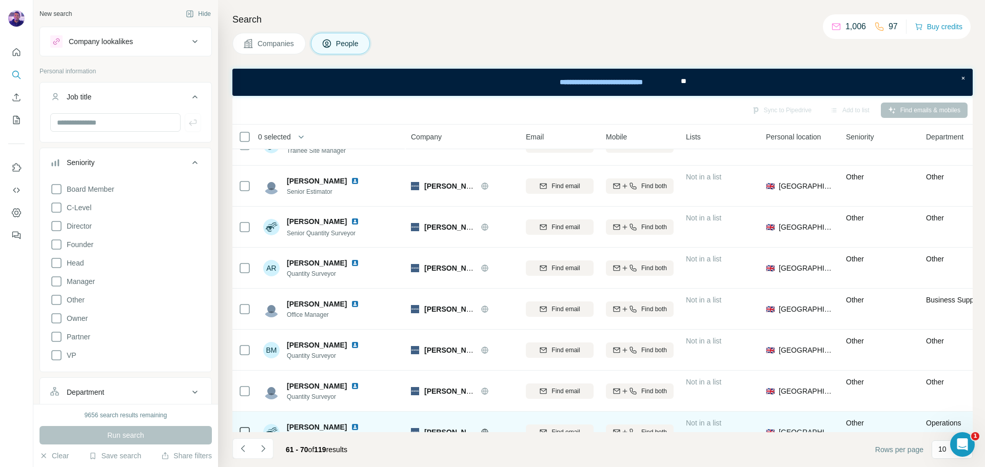
scroll to position [0, 0]
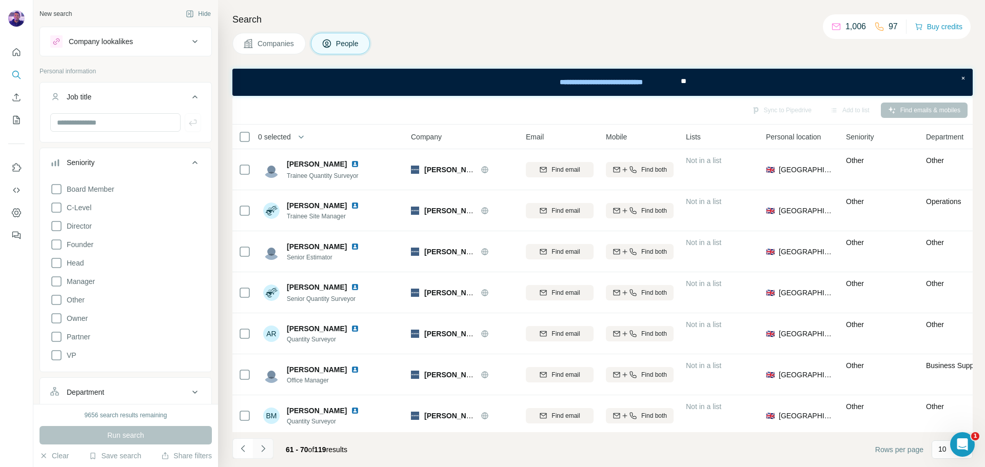
click at [265, 450] on icon "Navigate to next page" at bounding box center [263, 449] width 10 height 10
click at [265, 451] on icon "Navigate to next page" at bounding box center [263, 449] width 10 height 10
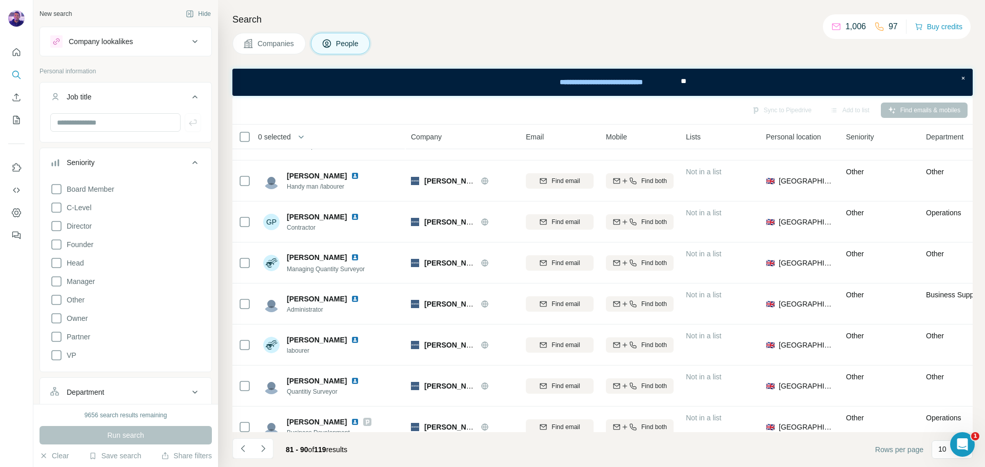
scroll to position [132, 0]
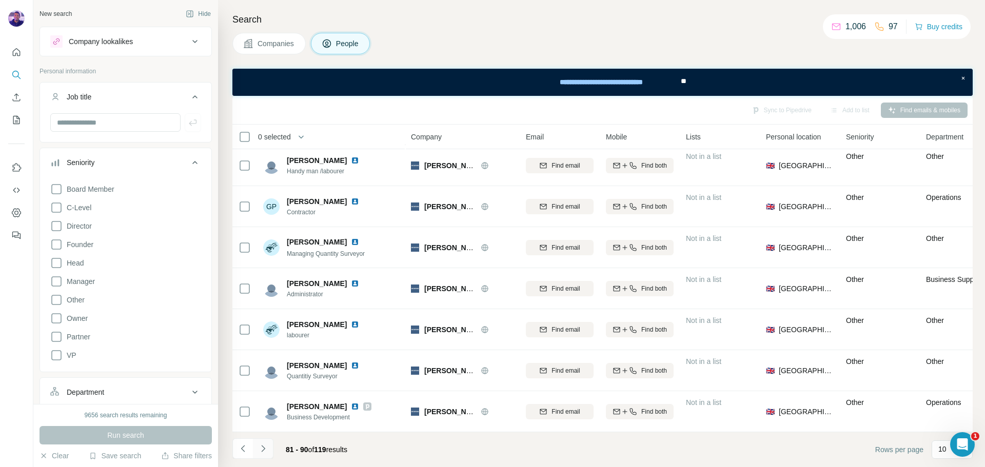
click at [264, 451] on icon "Navigate to next page" at bounding box center [263, 449] width 10 height 10
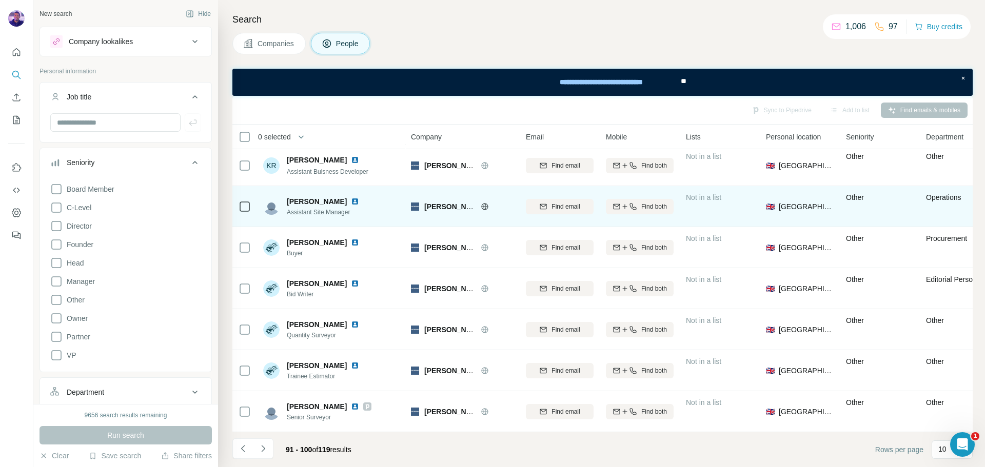
scroll to position [0, 0]
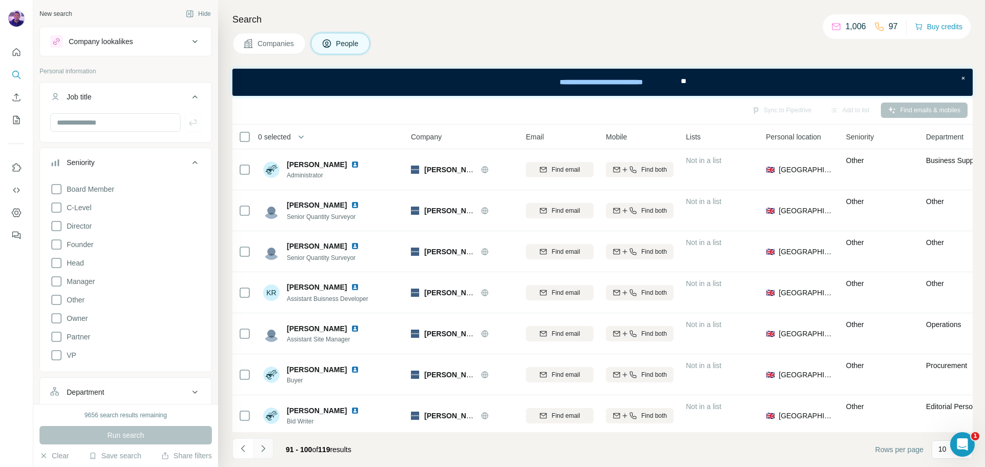
click at [260, 448] on icon "Navigate to next page" at bounding box center [263, 449] width 10 height 10
click at [270, 452] on button "Navigate to next page" at bounding box center [263, 448] width 21 height 21
